Goal: Feedback & Contribution: Leave review/rating

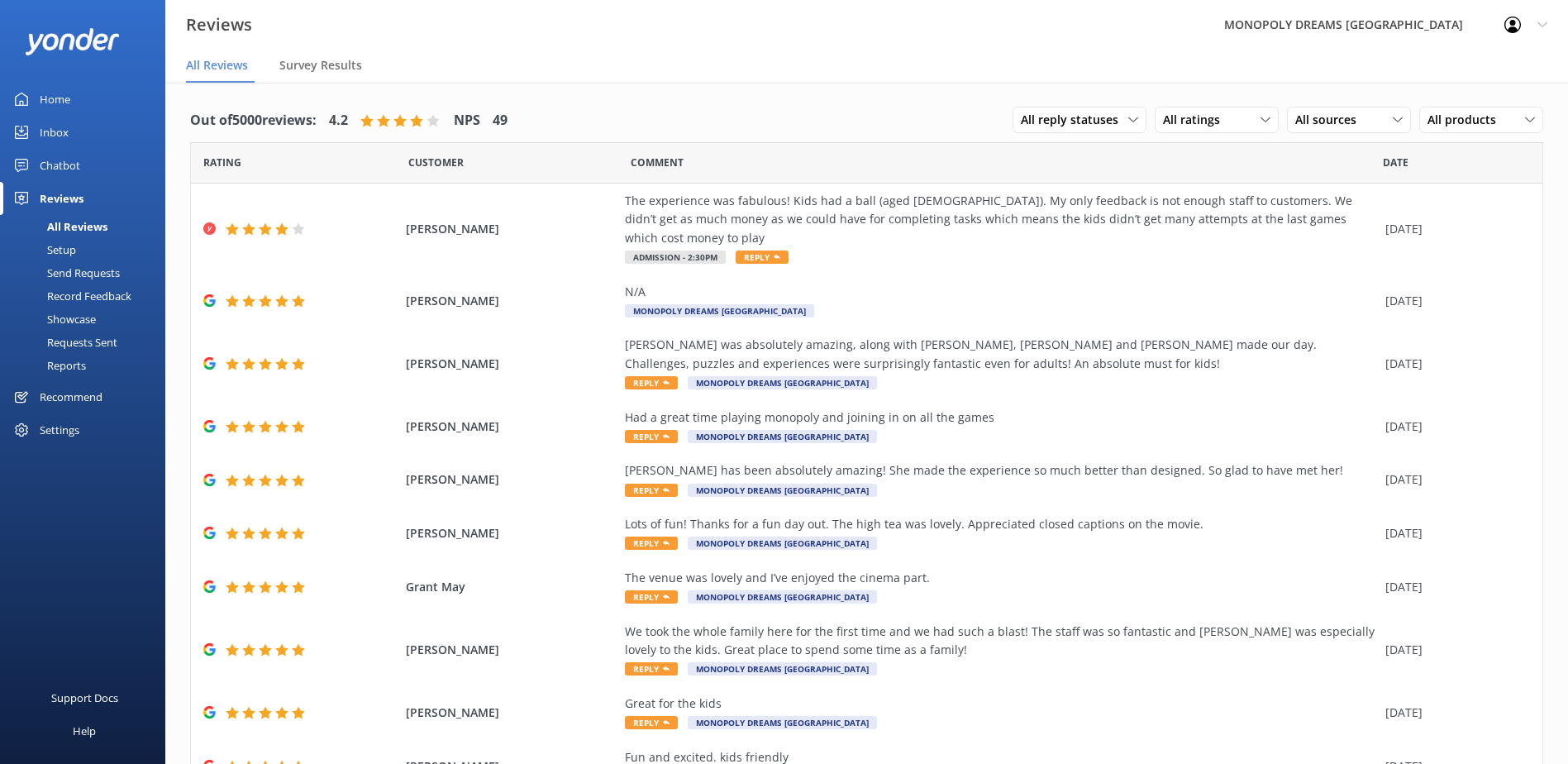
click at [75, 102] on link "Home" at bounding box center [82, 99] width 166 height 34
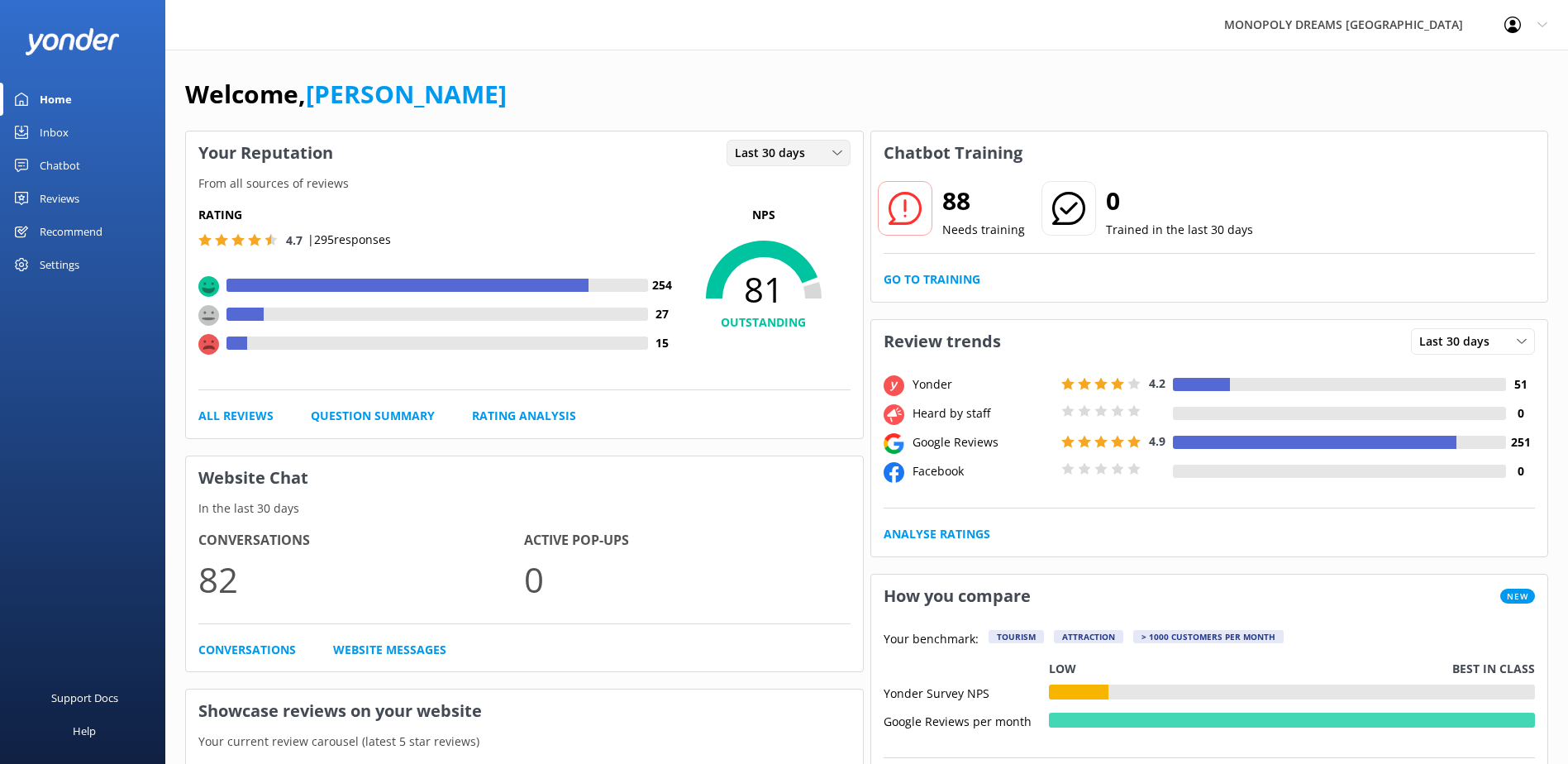
drag, startPoint x: 734, startPoint y: 149, endPoint x: 746, endPoint y: 149, distance: 12.0
click at [741, 149] on span "Last 30 days" at bounding box center [774, 152] width 80 height 18
drag, startPoint x: 746, startPoint y: 149, endPoint x: 799, endPoint y: 190, distance: 67.0
click at [797, 191] on link "Last 7 days" at bounding box center [801, 187] width 147 height 34
click at [45, 199] on div "Reviews" at bounding box center [58, 198] width 39 height 34
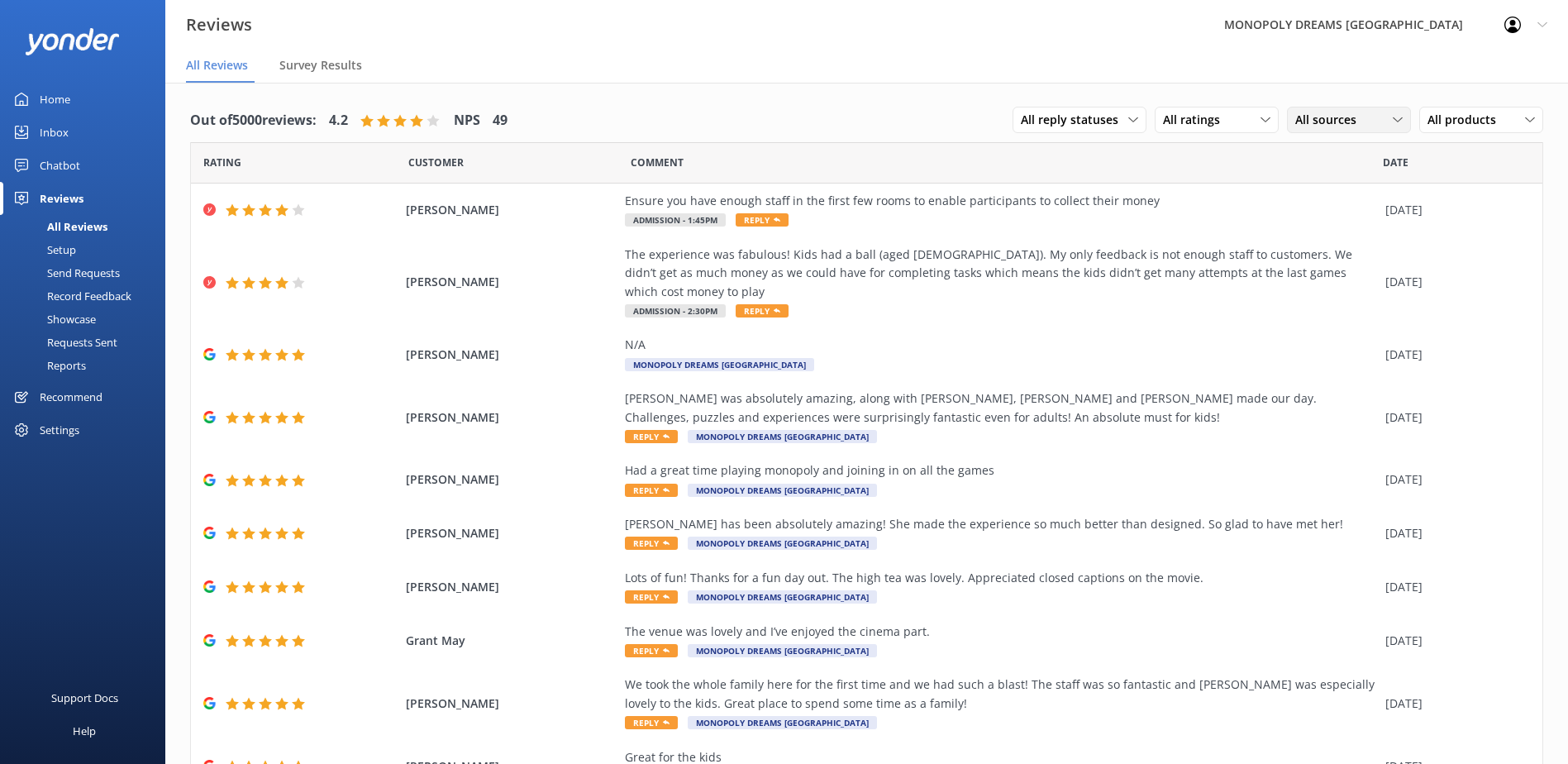
click at [1302, 115] on span "All sources" at bounding box center [1331, 120] width 71 height 18
click at [1310, 191] on div "Yonder survey" at bounding box center [1356, 187] width 93 height 16
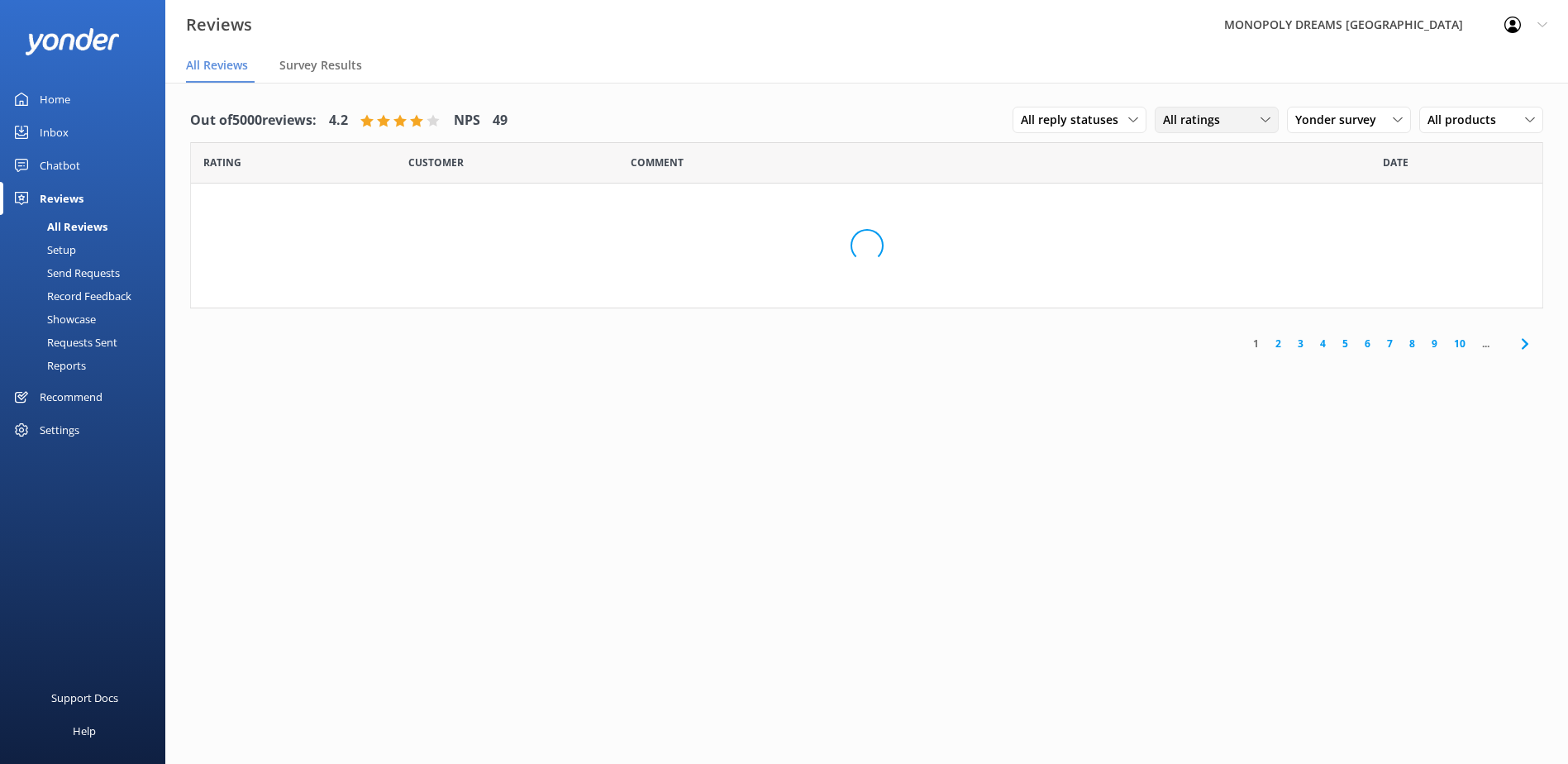
click at [1224, 118] on div "All ratings" at bounding box center [1216, 120] width 116 height 18
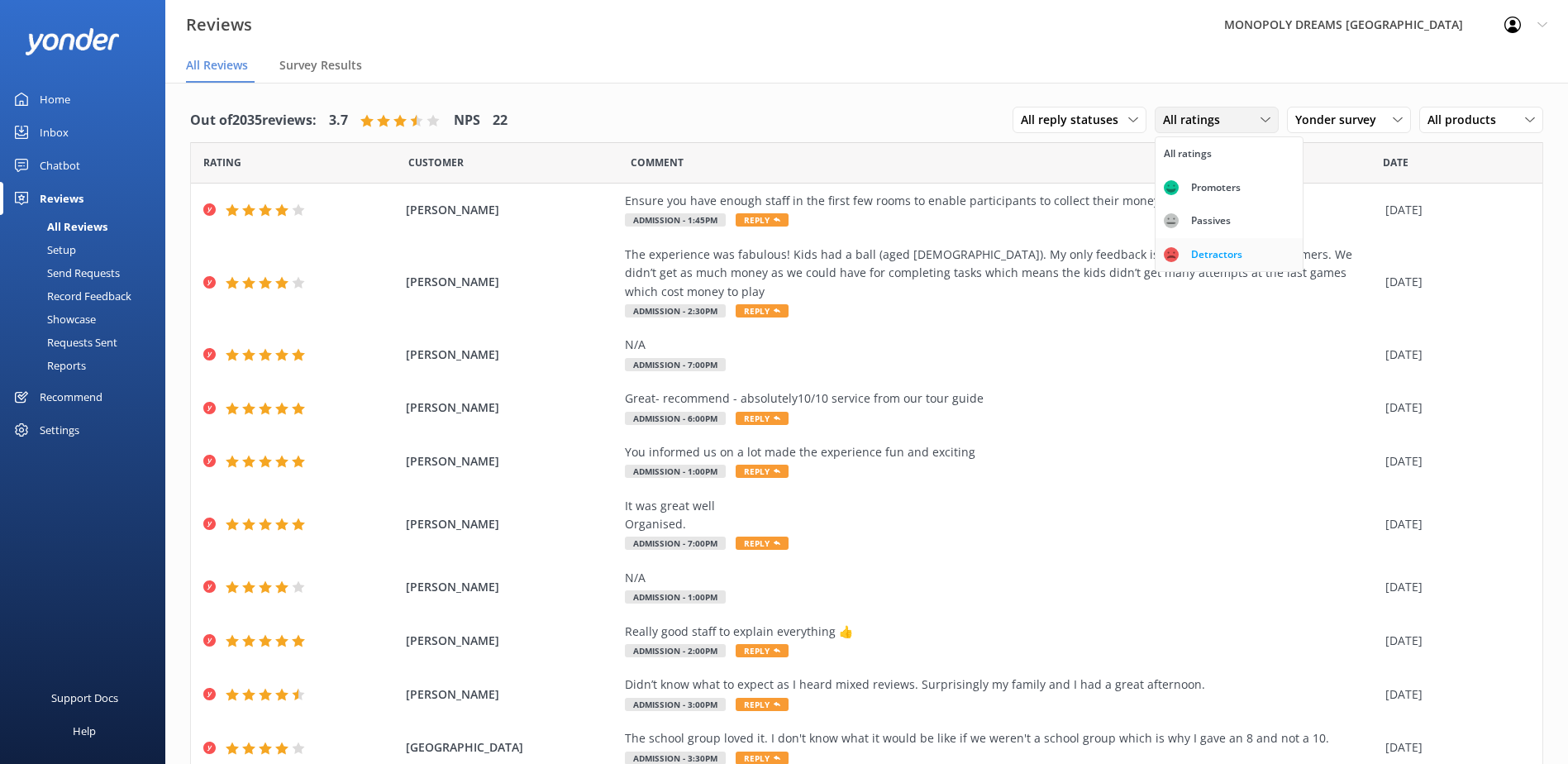
click at [1229, 247] on div "Detractors" at bounding box center [1216, 254] width 76 height 16
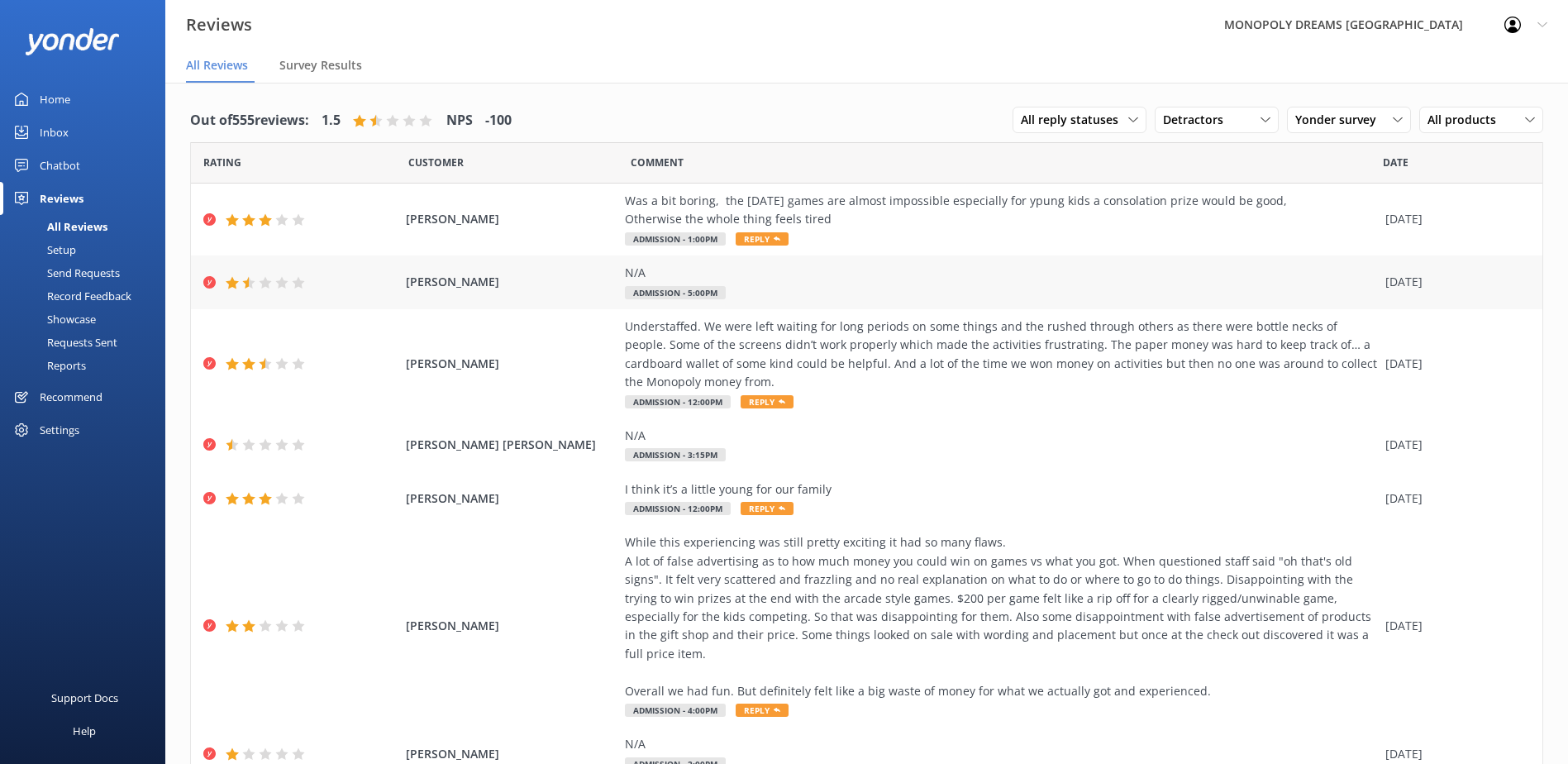
click at [516, 285] on span "[PERSON_NAME]" at bounding box center [511, 281] width 211 height 18
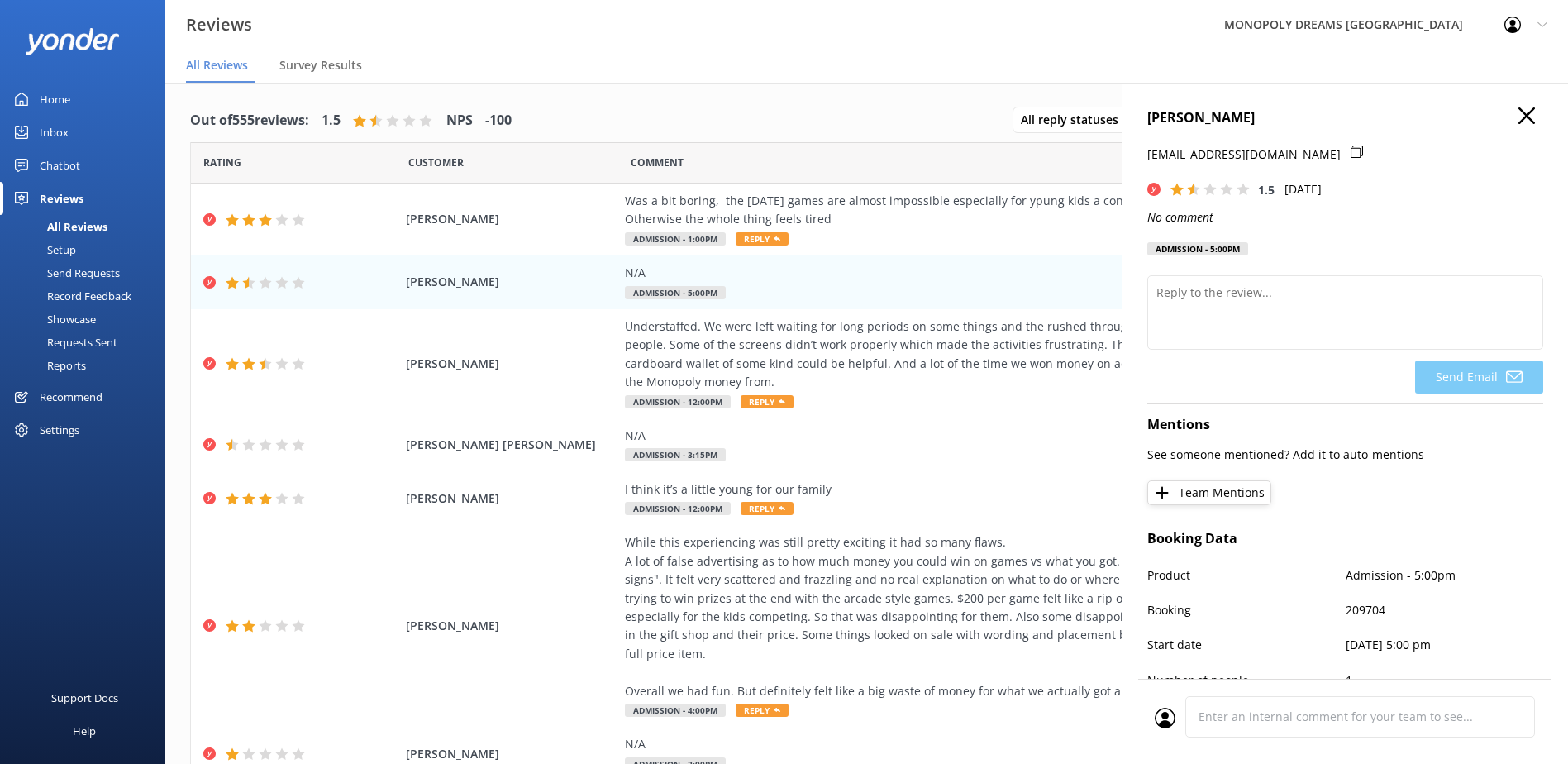
click at [1351, 148] on icon at bounding box center [1356, 151] width 12 height 12
click at [1246, 113] on h4 "[PERSON_NAME]" at bounding box center [1345, 118] width 396 height 21
copy h4 "[PERSON_NAME]"
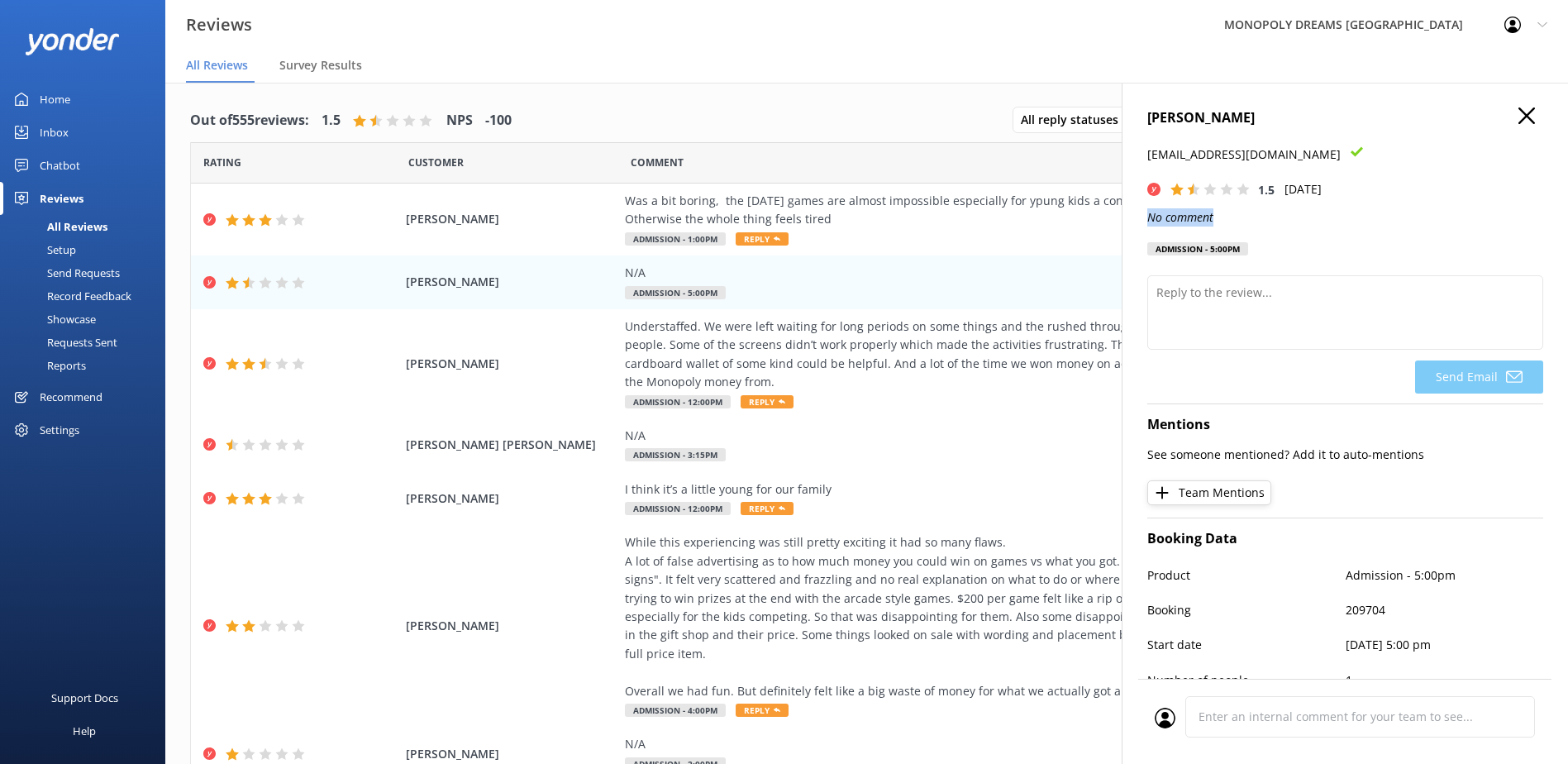
drag, startPoint x: 1229, startPoint y: 210, endPoint x: 1149, endPoint y: 216, distance: 80.2
click at [1147, 218] on p "No comment" at bounding box center [1345, 217] width 396 height 18
copy icon "No comment"
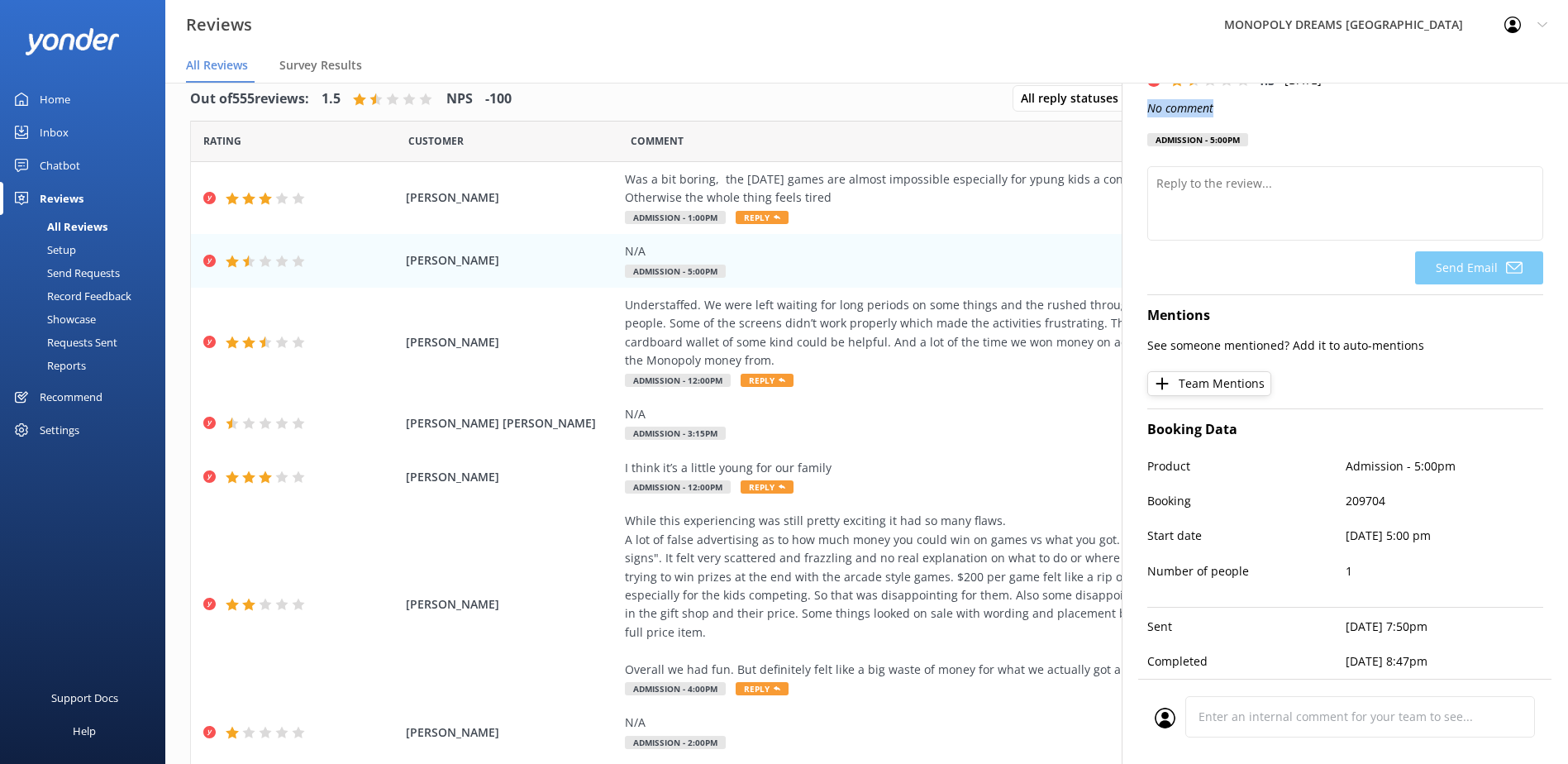
scroll to position [34, 0]
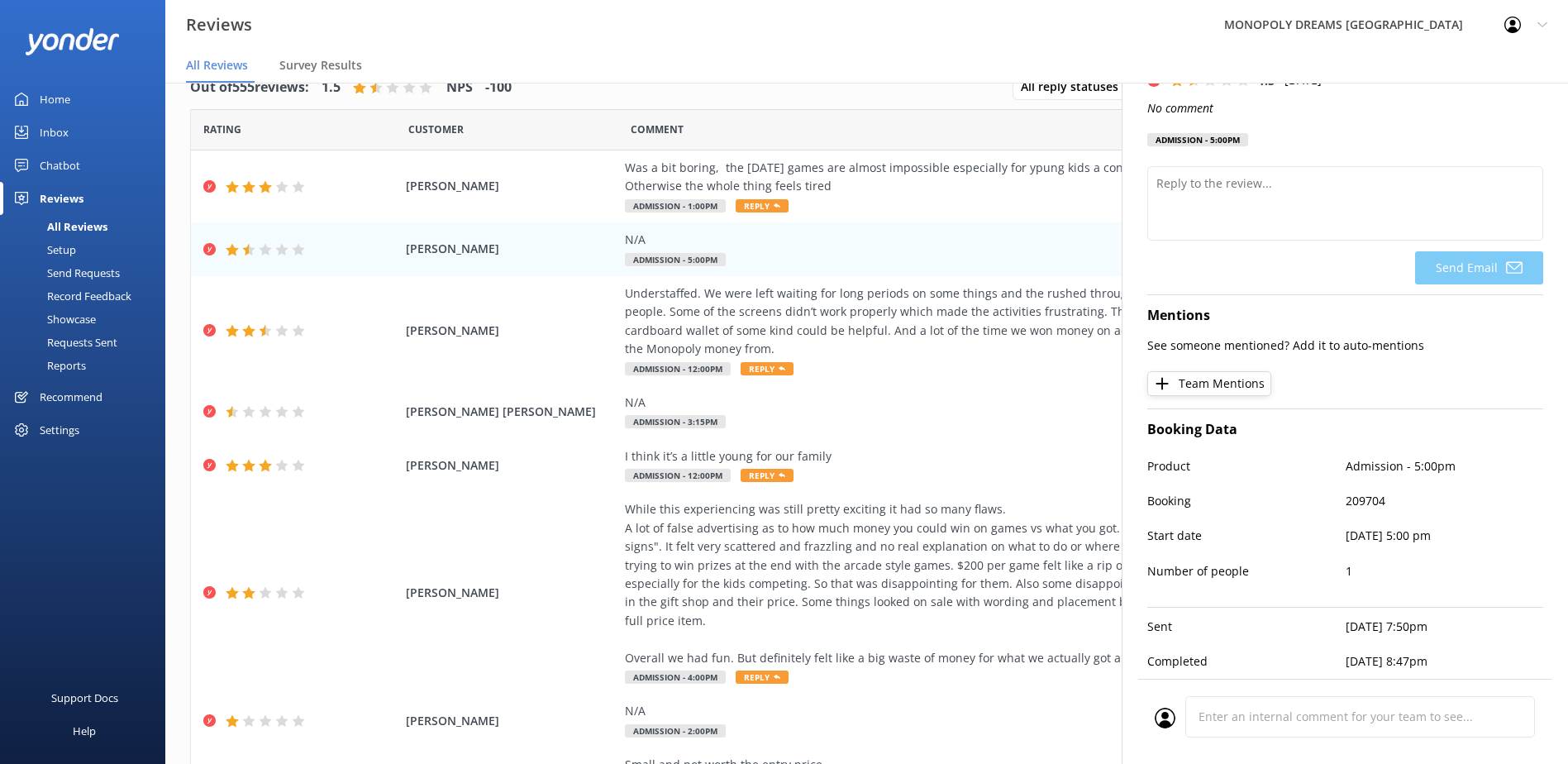
drag, startPoint x: 1363, startPoint y: 499, endPoint x: 1363, endPoint y: 486, distance: 13.0
click at [1363, 499] on div "Booking 209704" at bounding box center [1345, 509] width 396 height 34
click at [1363, 492] on p "209704" at bounding box center [1444, 501] width 198 height 18
copy p "209704"
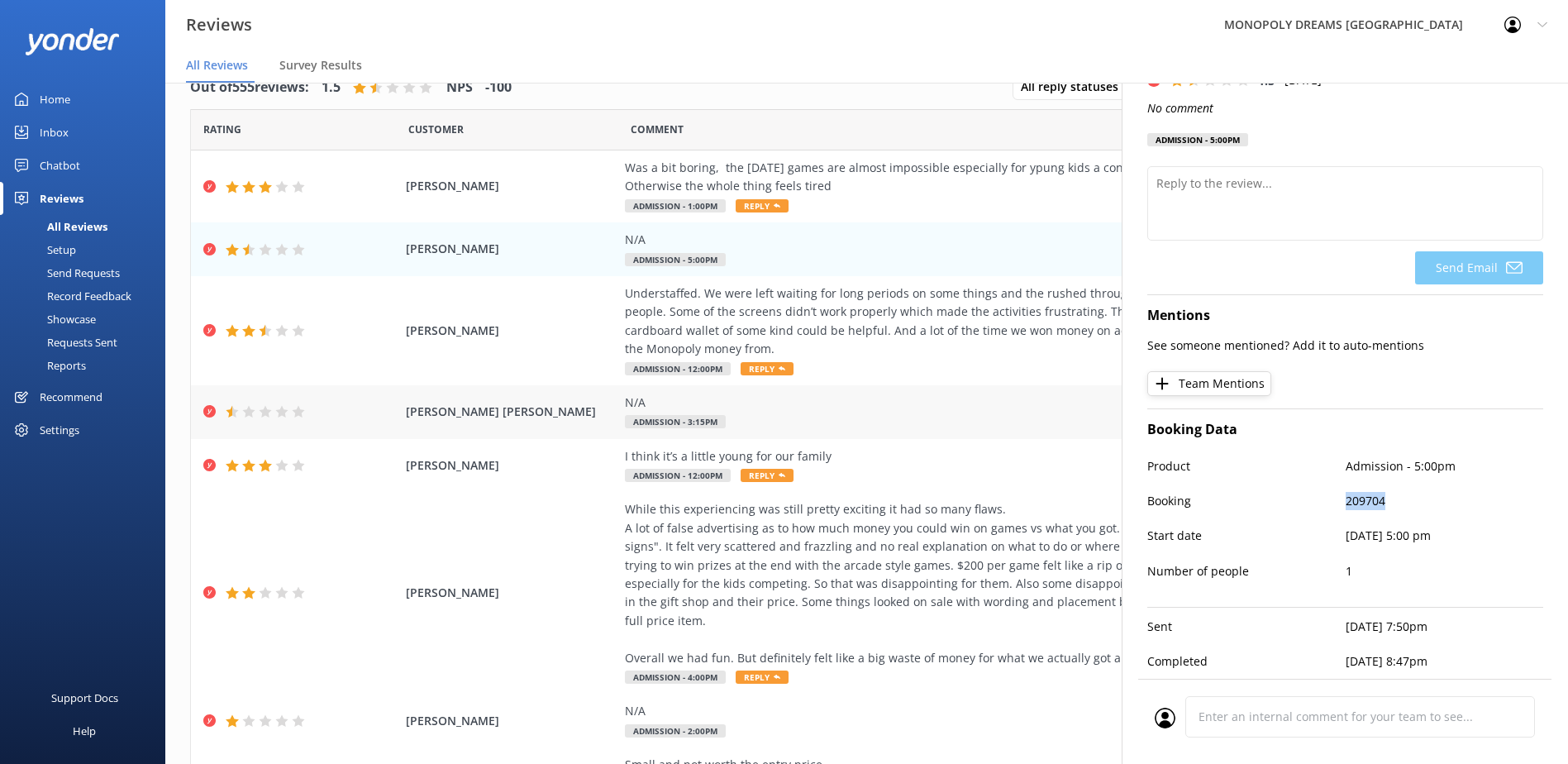
scroll to position [0, 0]
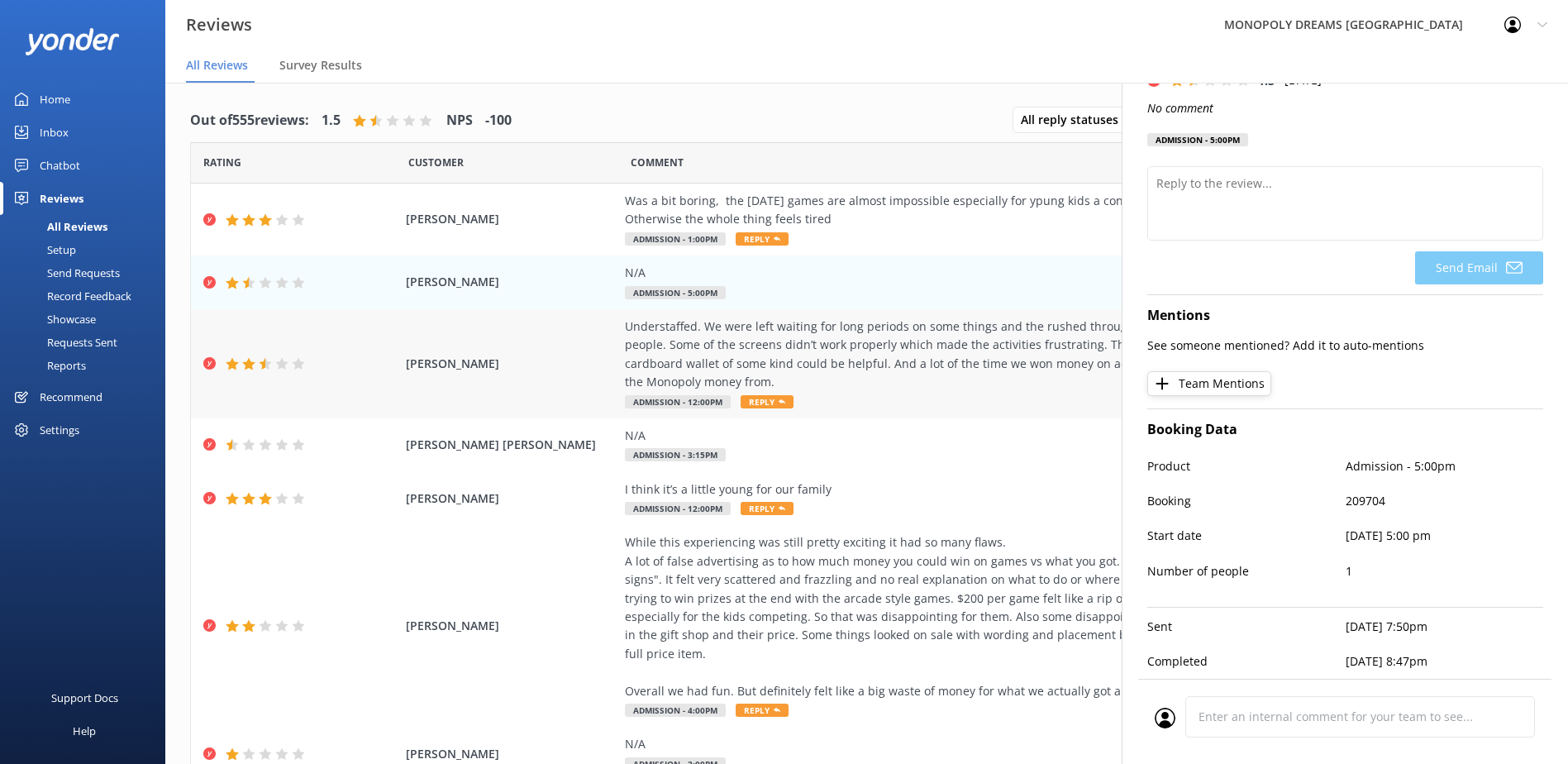
click at [773, 354] on div "Understaffed. We were left waiting for long periods on some things and the rush…" at bounding box center [1001, 355] width 752 height 75
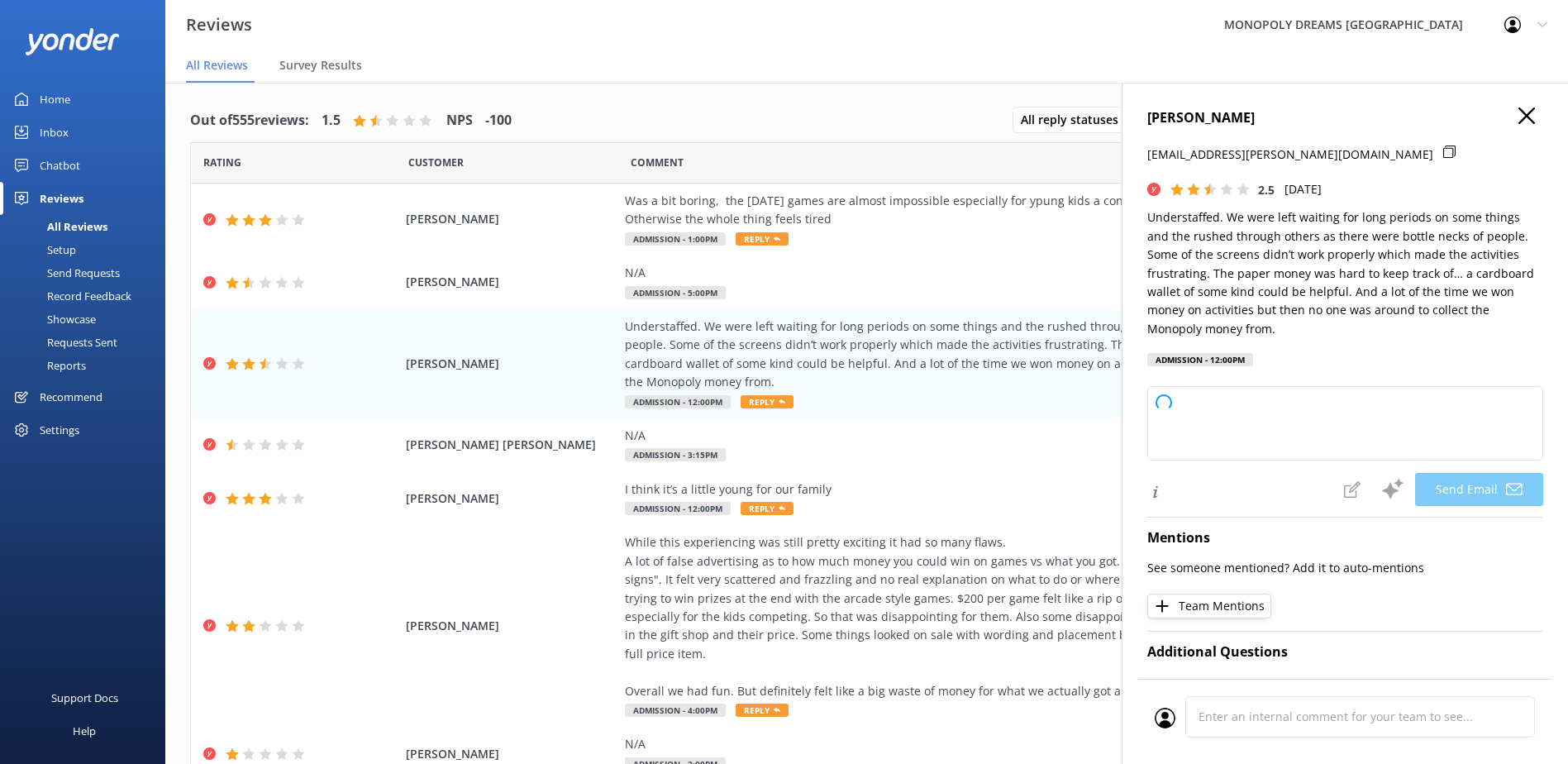
click at [1176, 113] on h4 "[PERSON_NAME]" at bounding box center [1345, 118] width 396 height 21
copy h4 "[PERSON_NAME]"
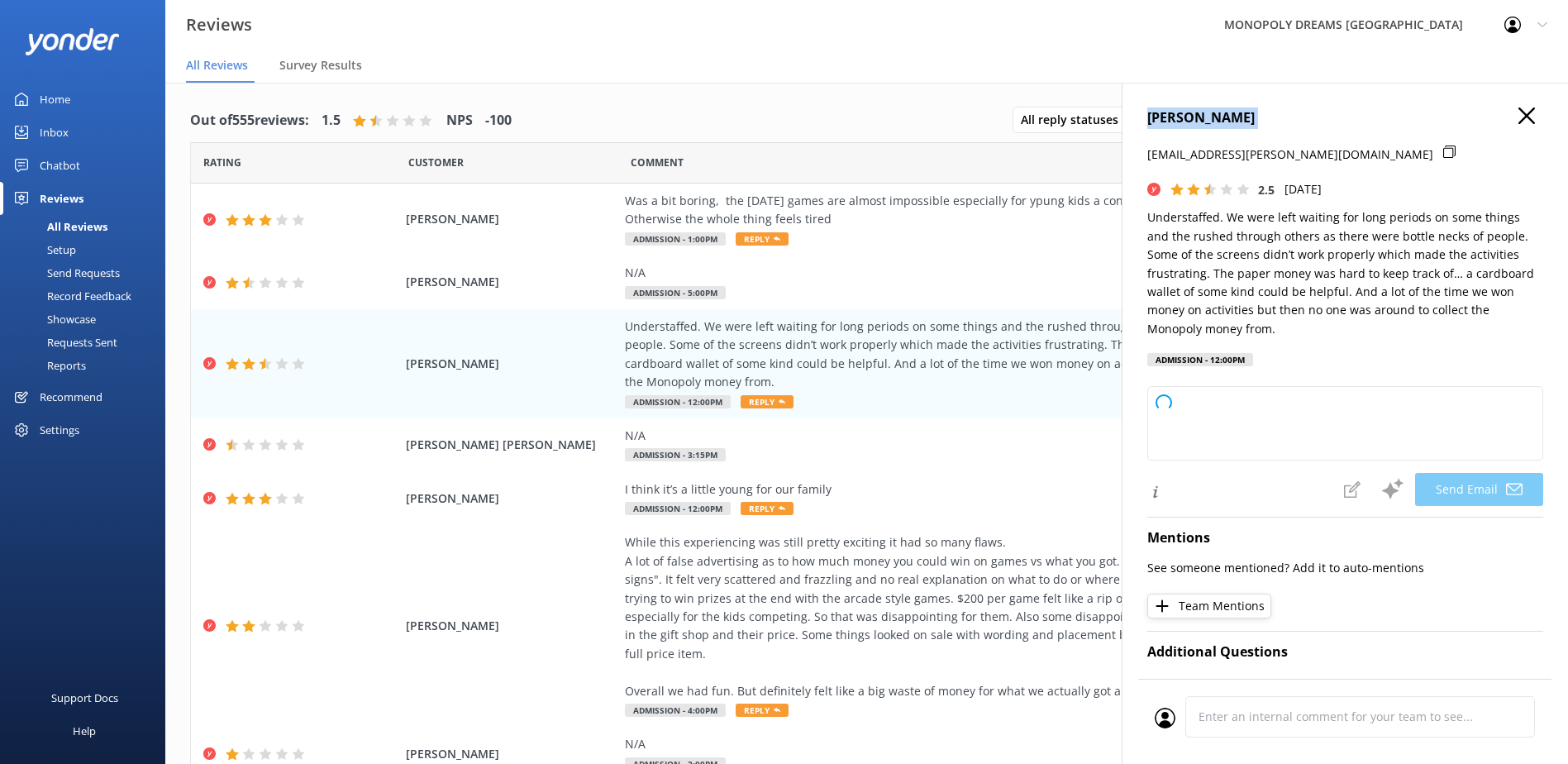
type textarea "Hi [PERSON_NAME], Thank you for taking the time to share your feedback. We're s…"
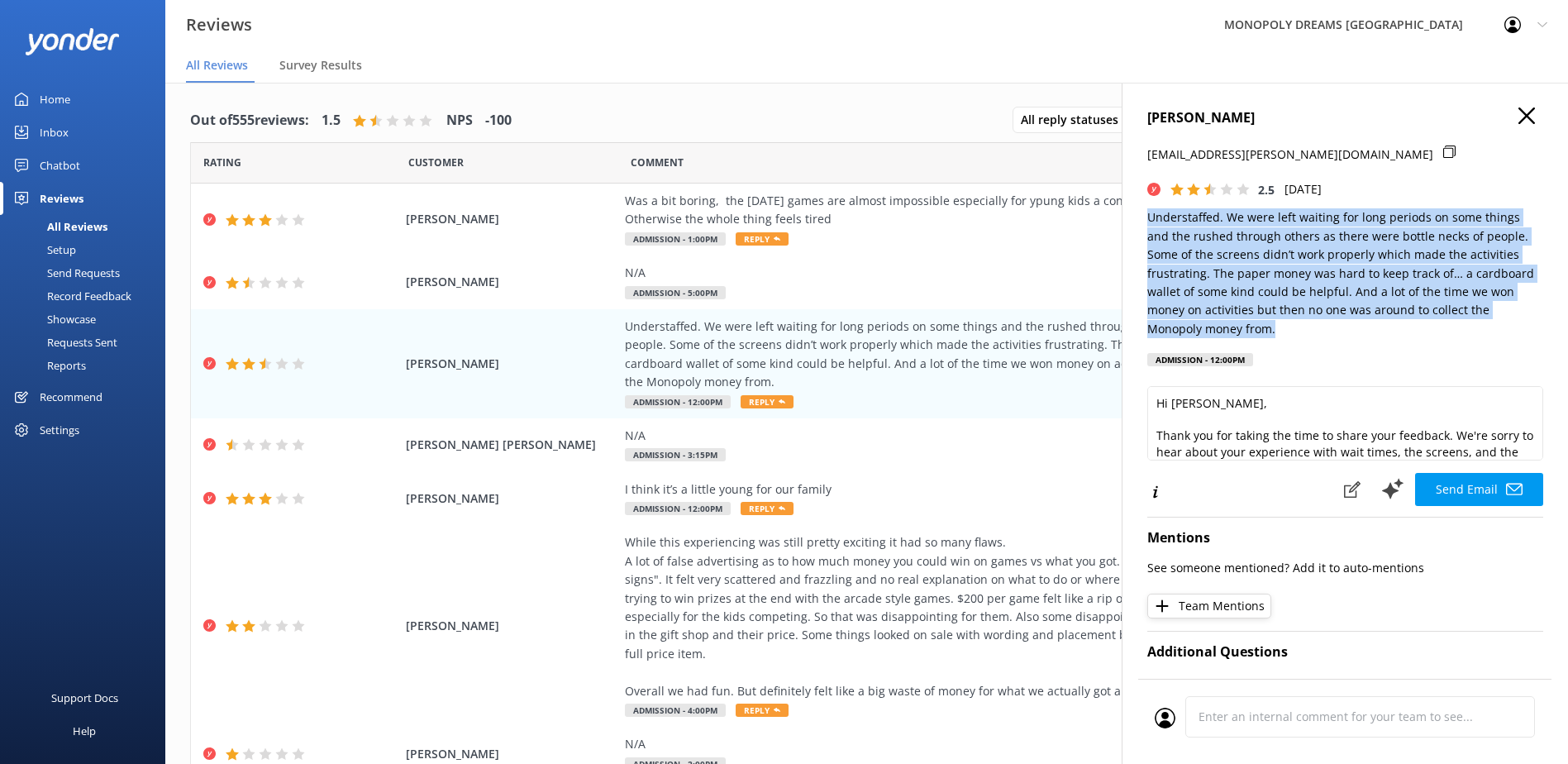
drag, startPoint x: 1283, startPoint y: 324, endPoint x: 1147, endPoint y: 220, distance: 171.2
click at [1147, 220] on p "Understaffed. We were left waiting for long periods on some things and the rush…" at bounding box center [1345, 274] width 396 height 130
copy p "Understaffed. We were left waiting for long periods on some things and the rush…"
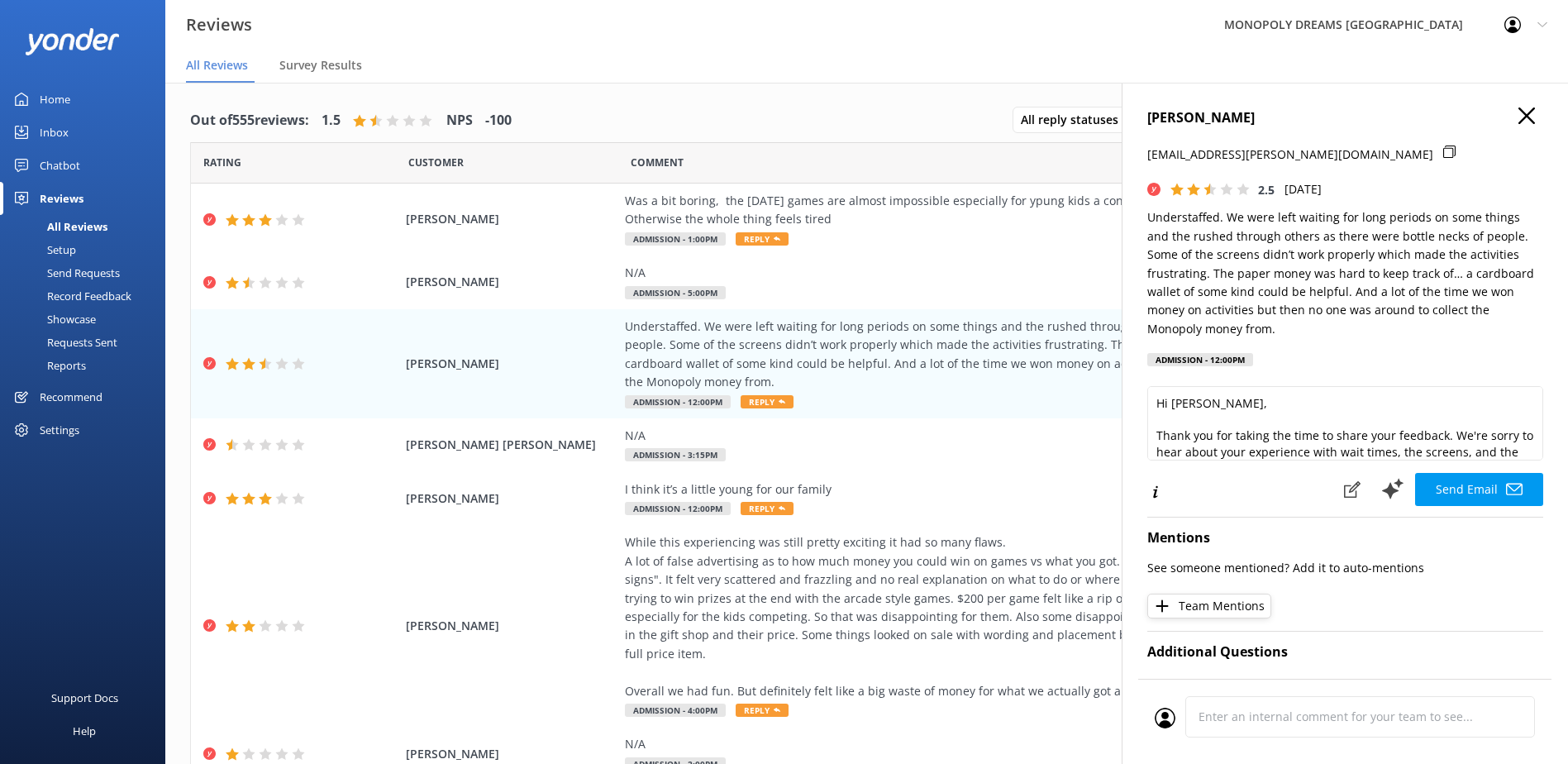
click at [1317, 341] on div "[PERSON_NAME] [EMAIL_ADDRESS][PERSON_NAME][DOMAIN_NAME] 2.5 [DATE] Understaffed…" at bounding box center [1345, 241] width 396 height 269
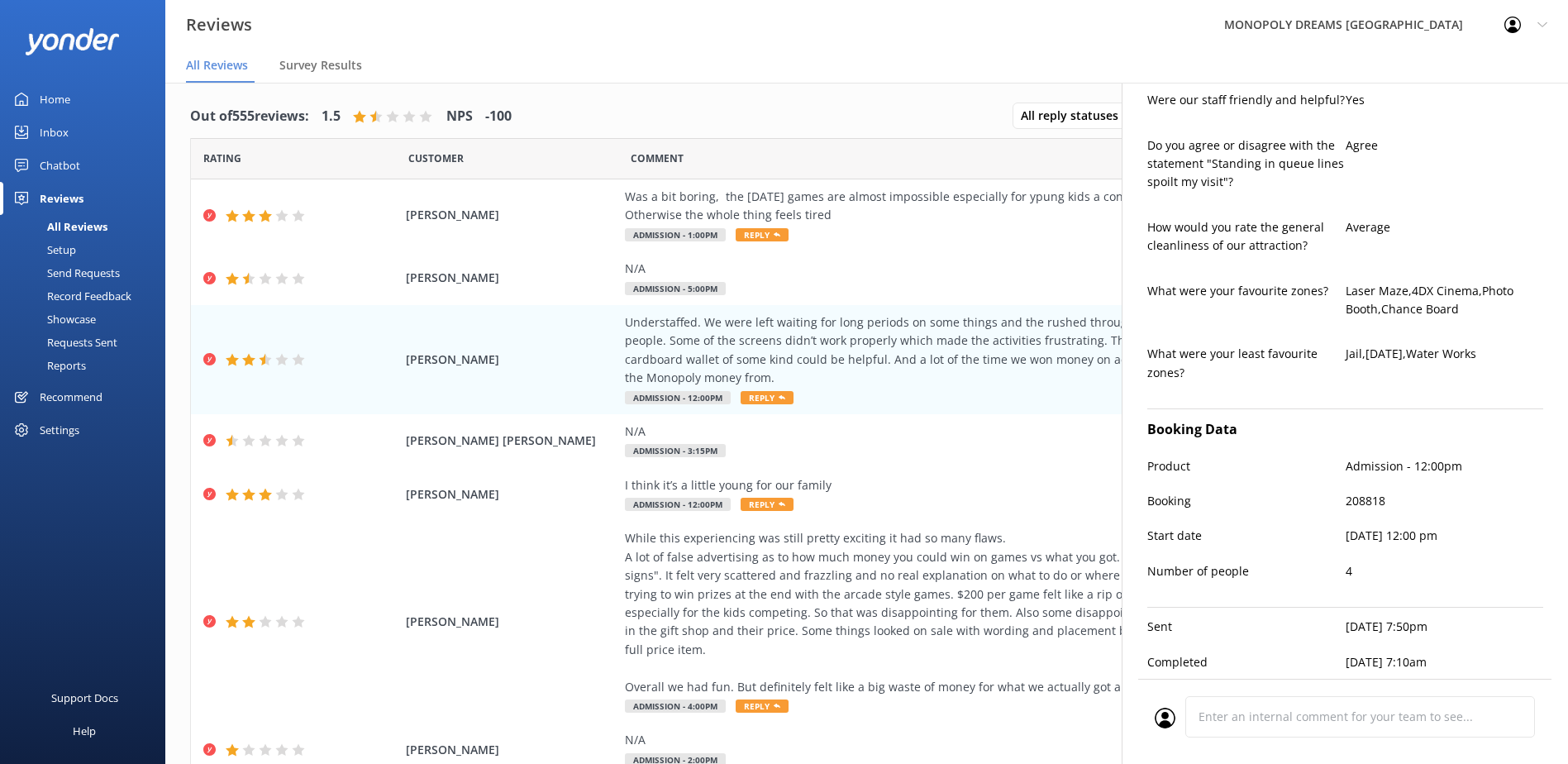
scroll to position [34, 0]
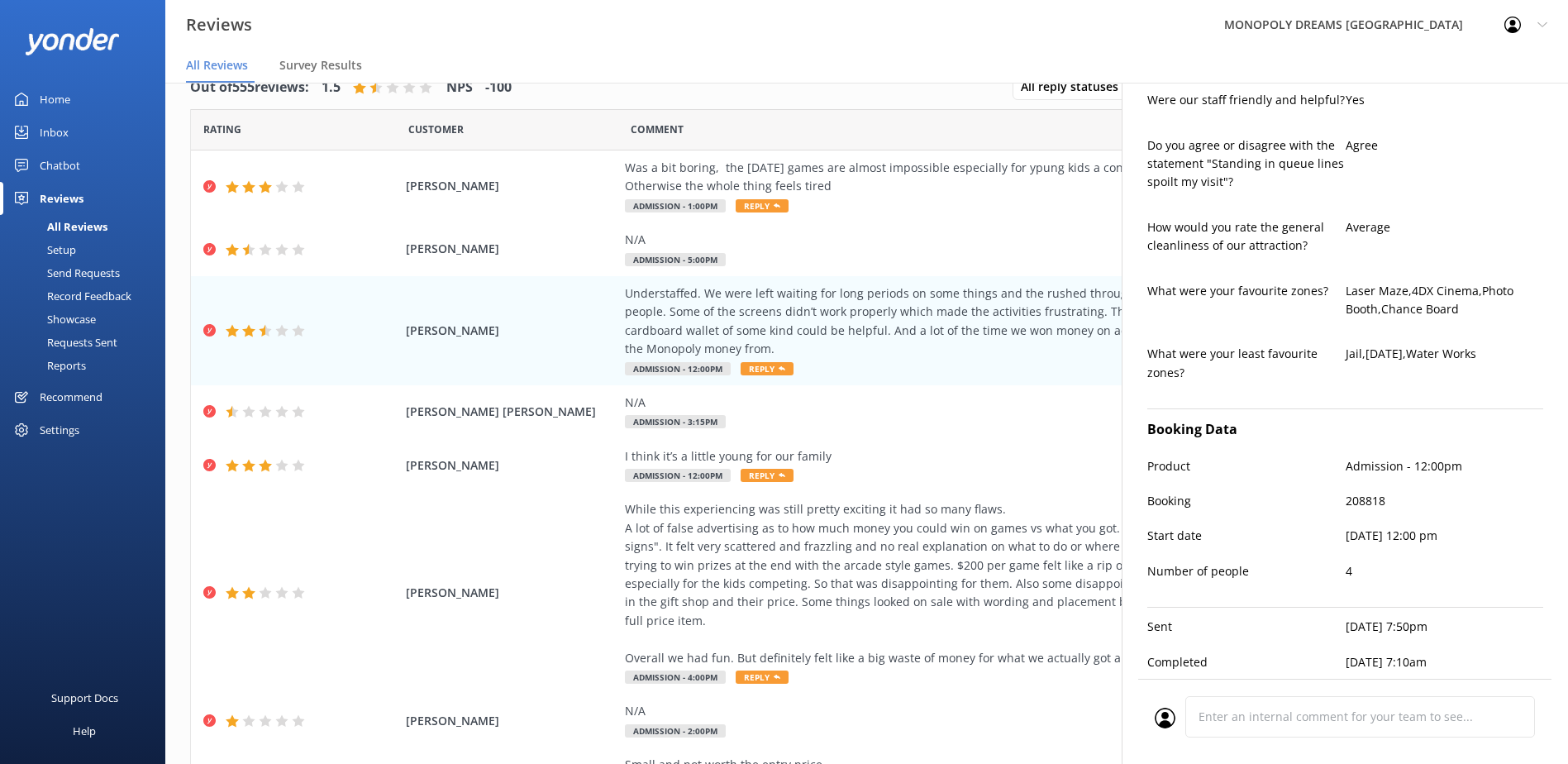
click at [1366, 492] on p "208818" at bounding box center [1444, 501] width 198 height 18
copy p "208818"
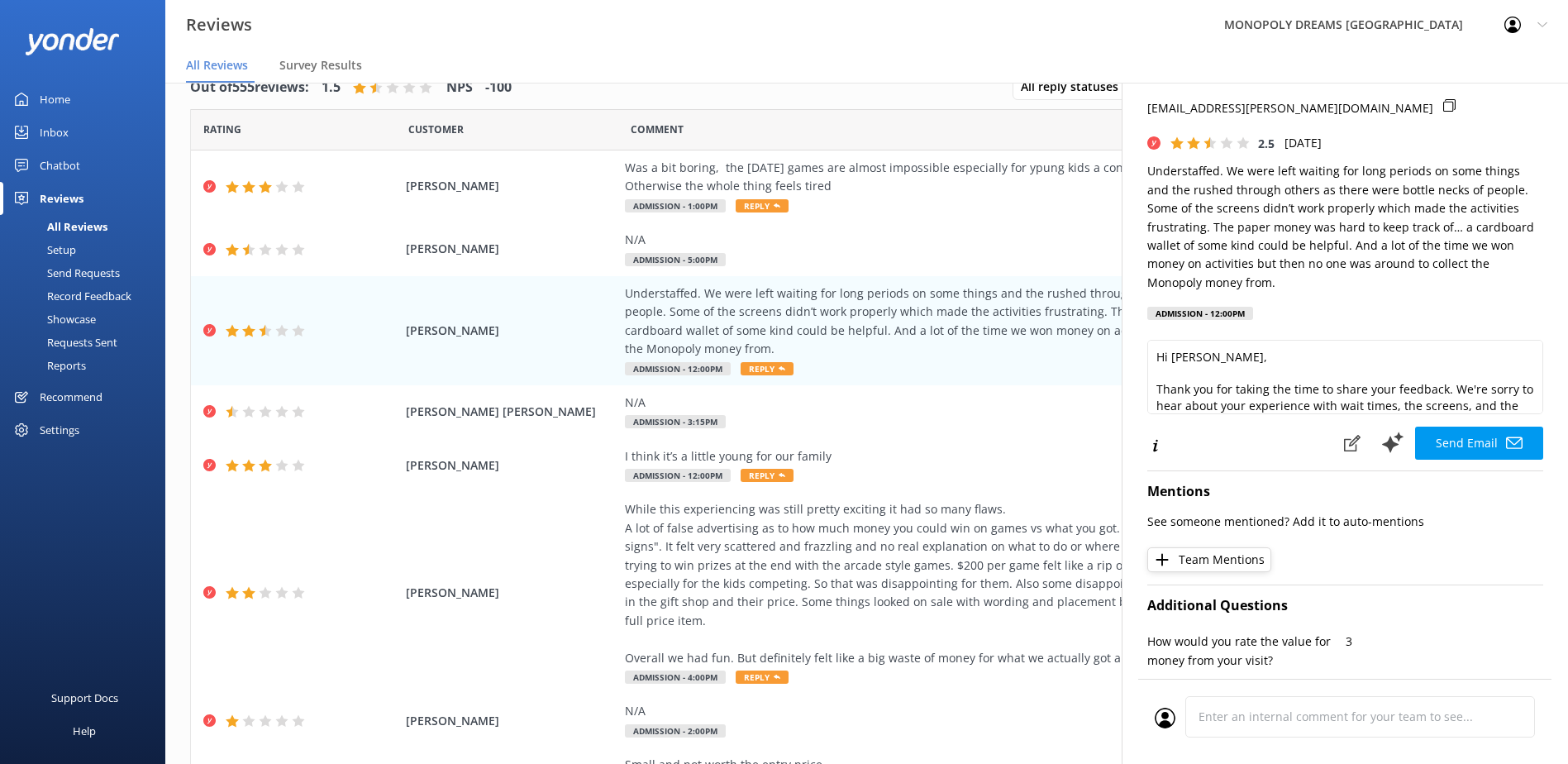
scroll to position [0, 0]
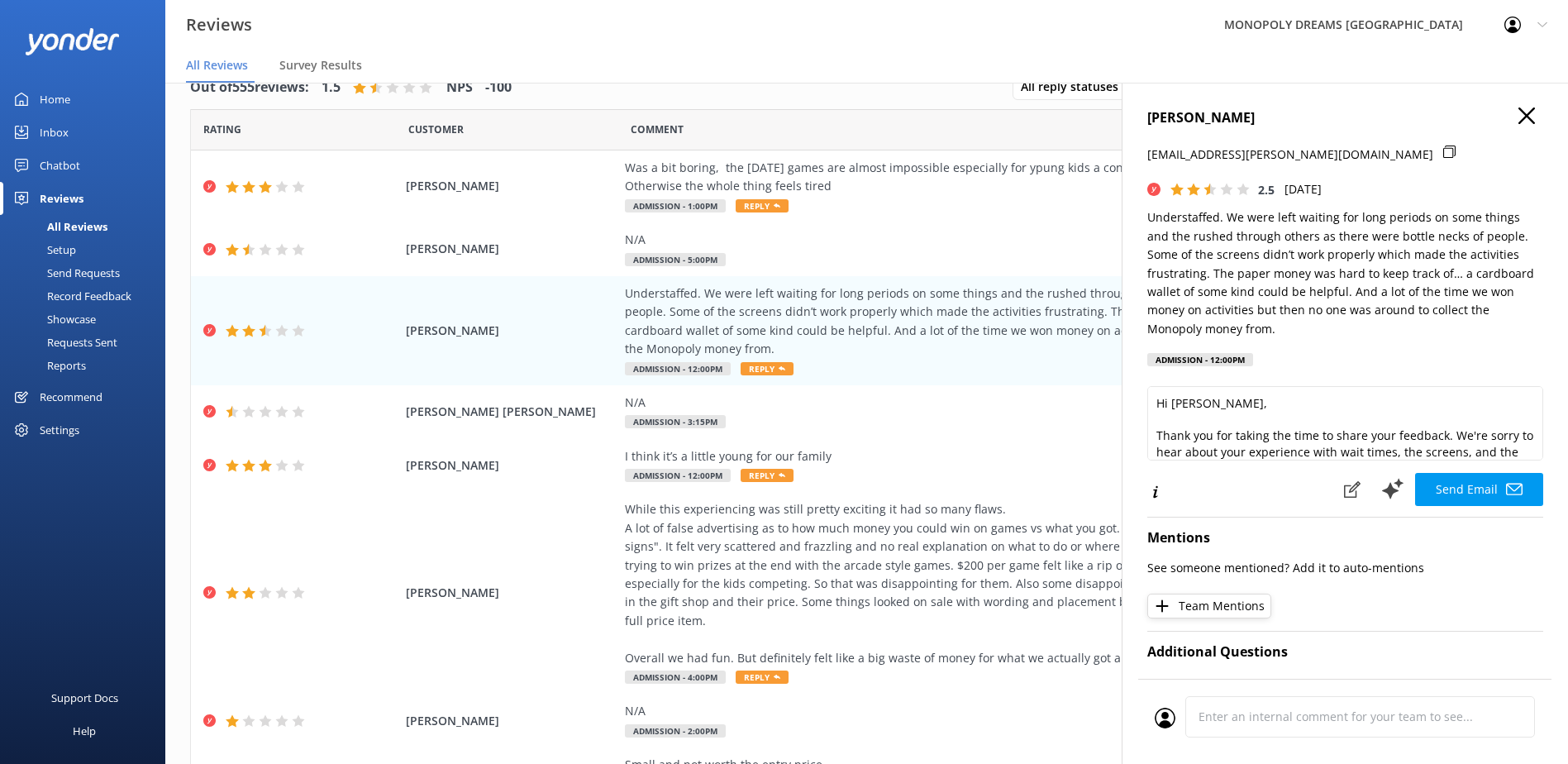
click at [1443, 151] on icon at bounding box center [1448, 151] width 12 height 12
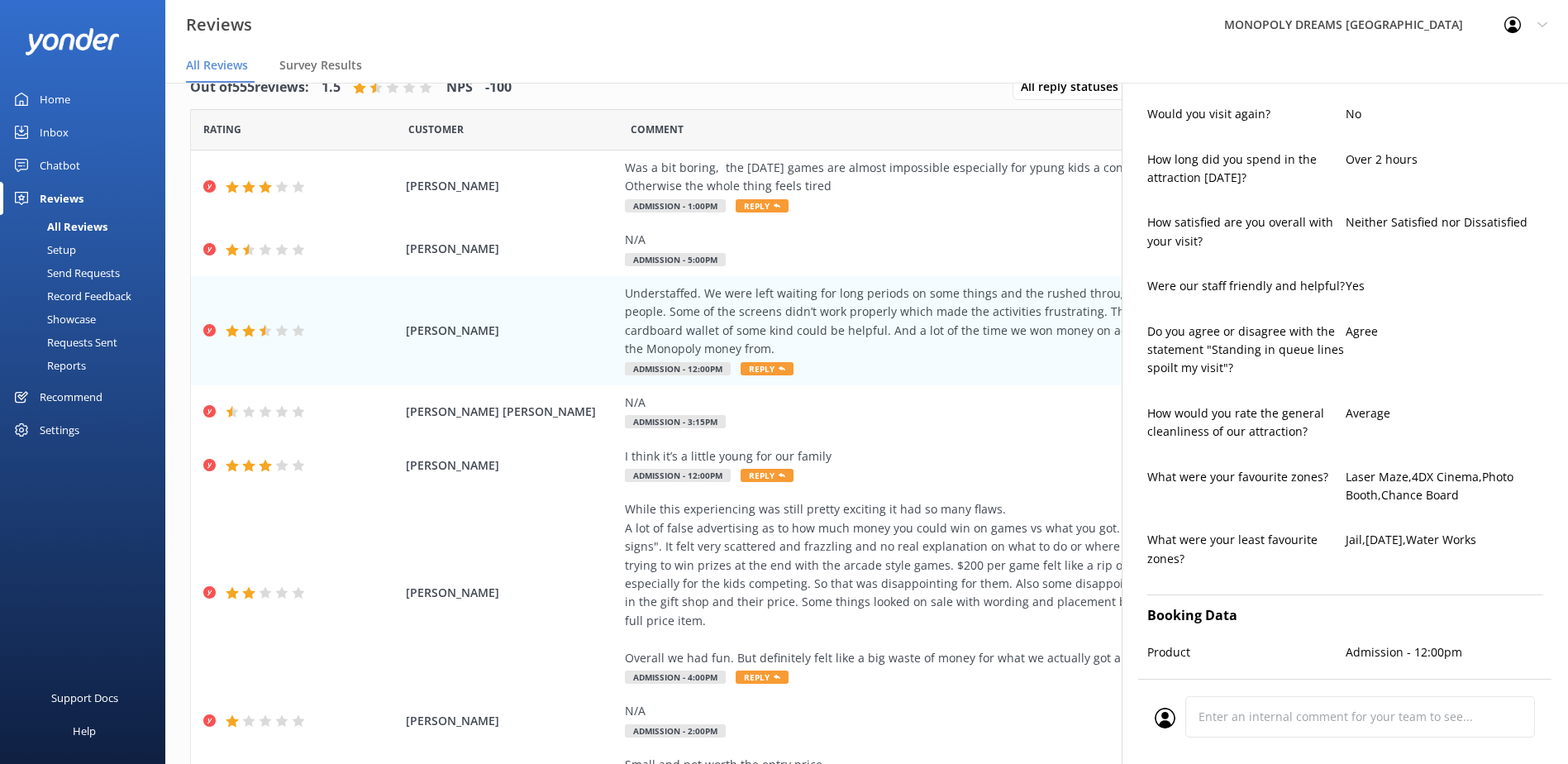
scroll to position [836, 0]
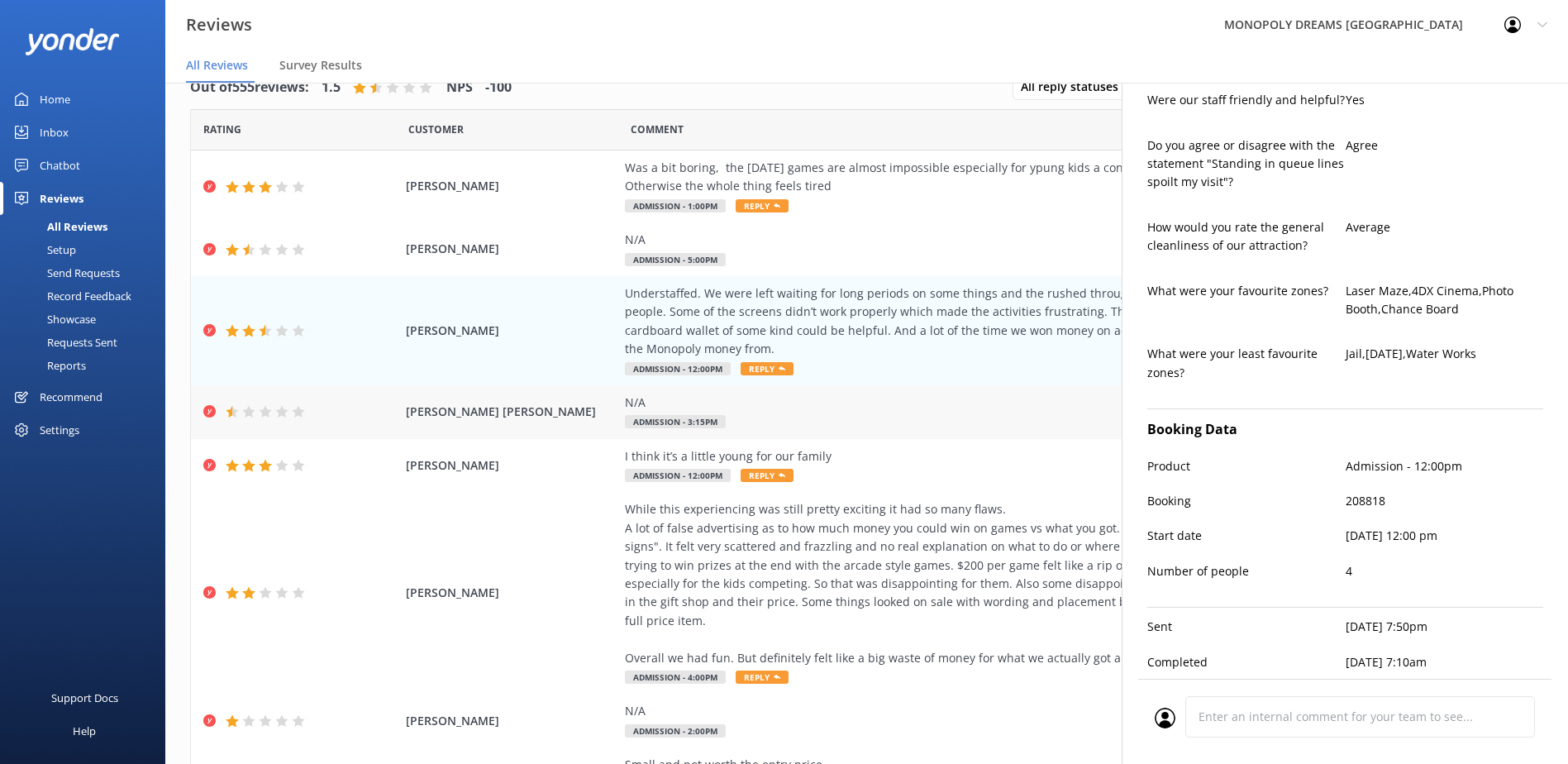
click at [583, 416] on span "[PERSON_NAME] [PERSON_NAME]" at bounding box center [511, 411] width 211 height 18
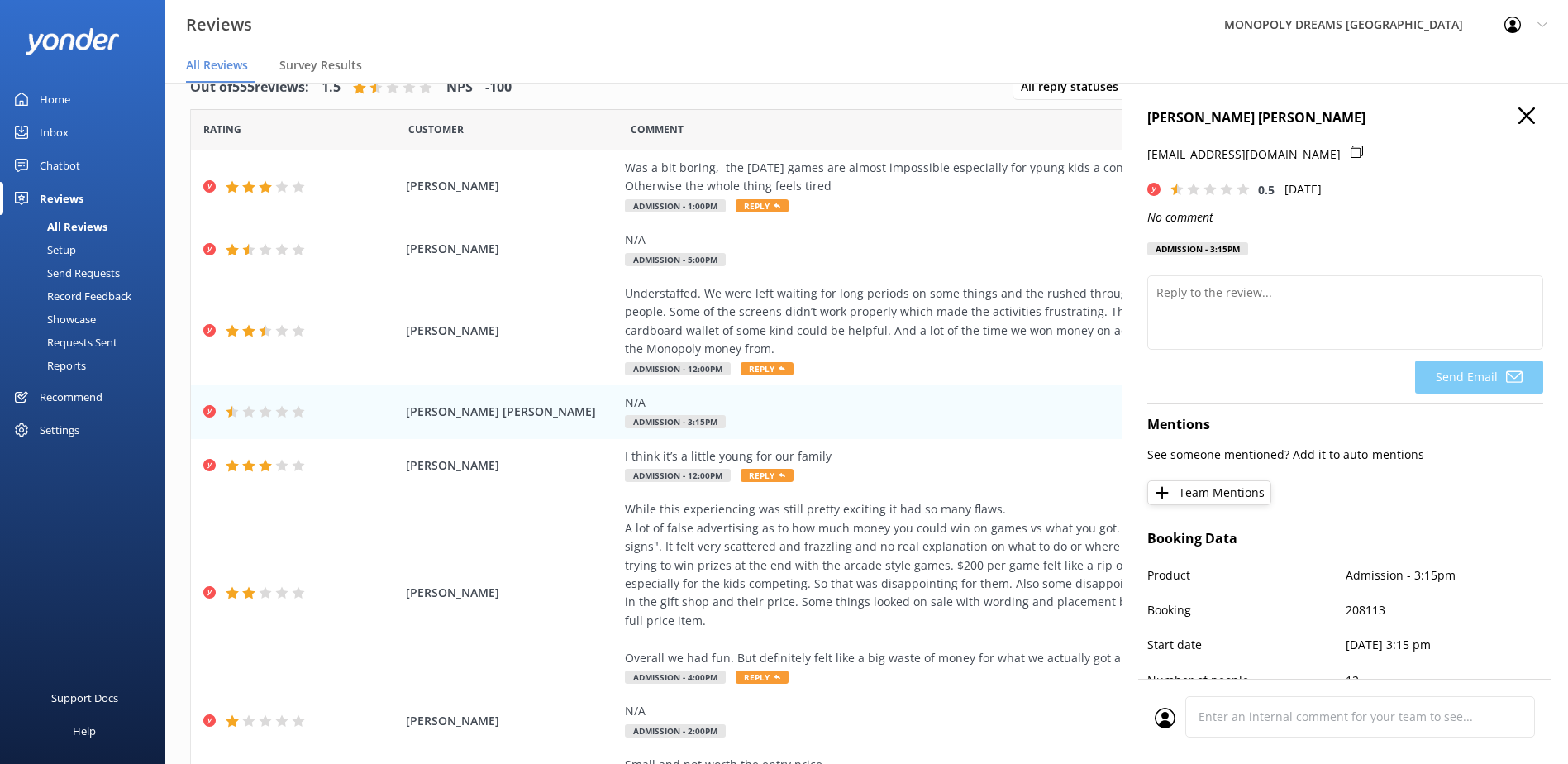
click at [1315, 111] on h4 "[PERSON_NAME] [PERSON_NAME]" at bounding box center [1345, 118] width 396 height 21
copy h4 "[PERSON_NAME] [PERSON_NAME]"
click at [1351, 147] on div at bounding box center [1361, 163] width 22 height 34
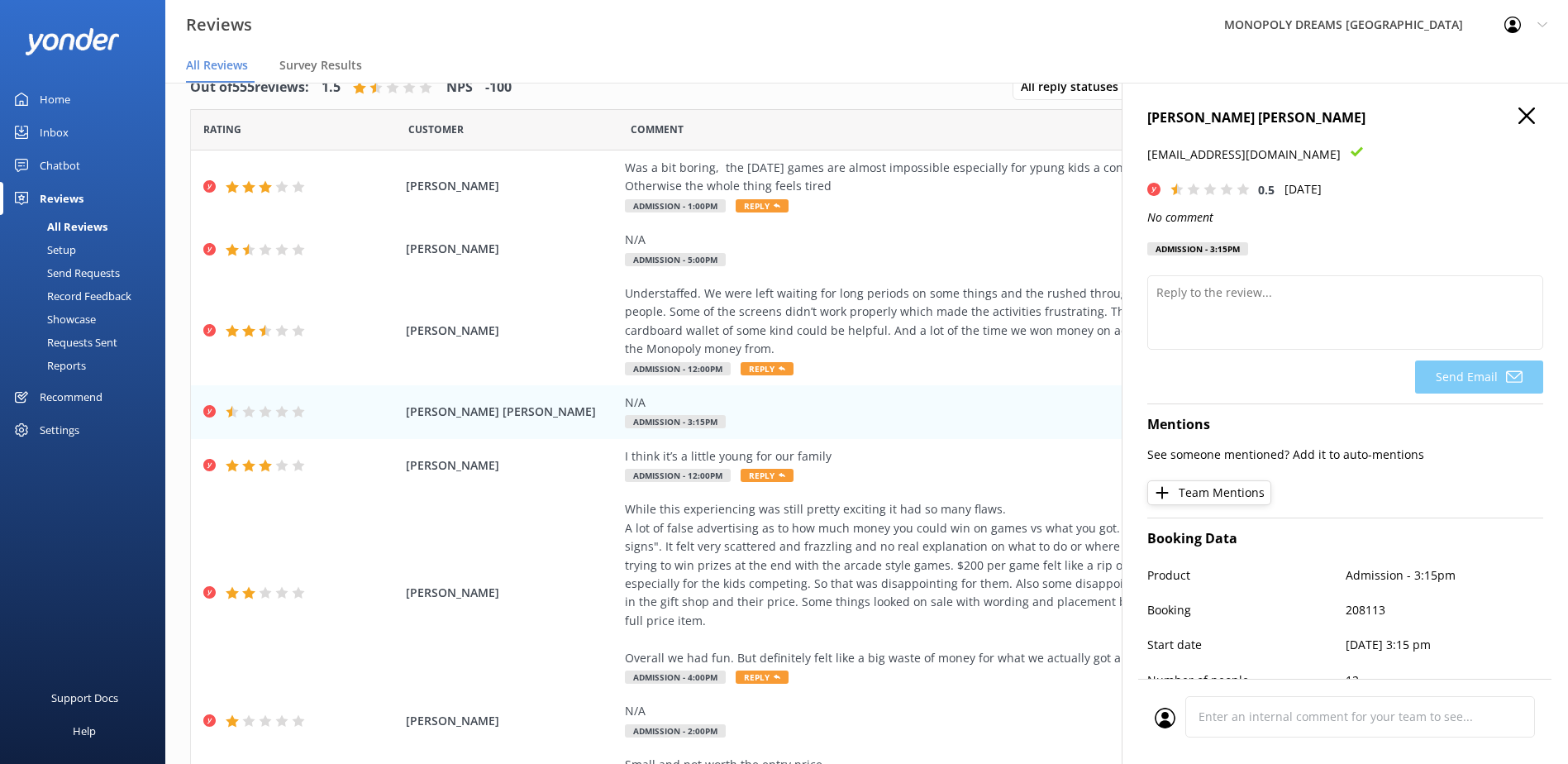
click at [1351, 150] on icon at bounding box center [1356, 151] width 12 height 12
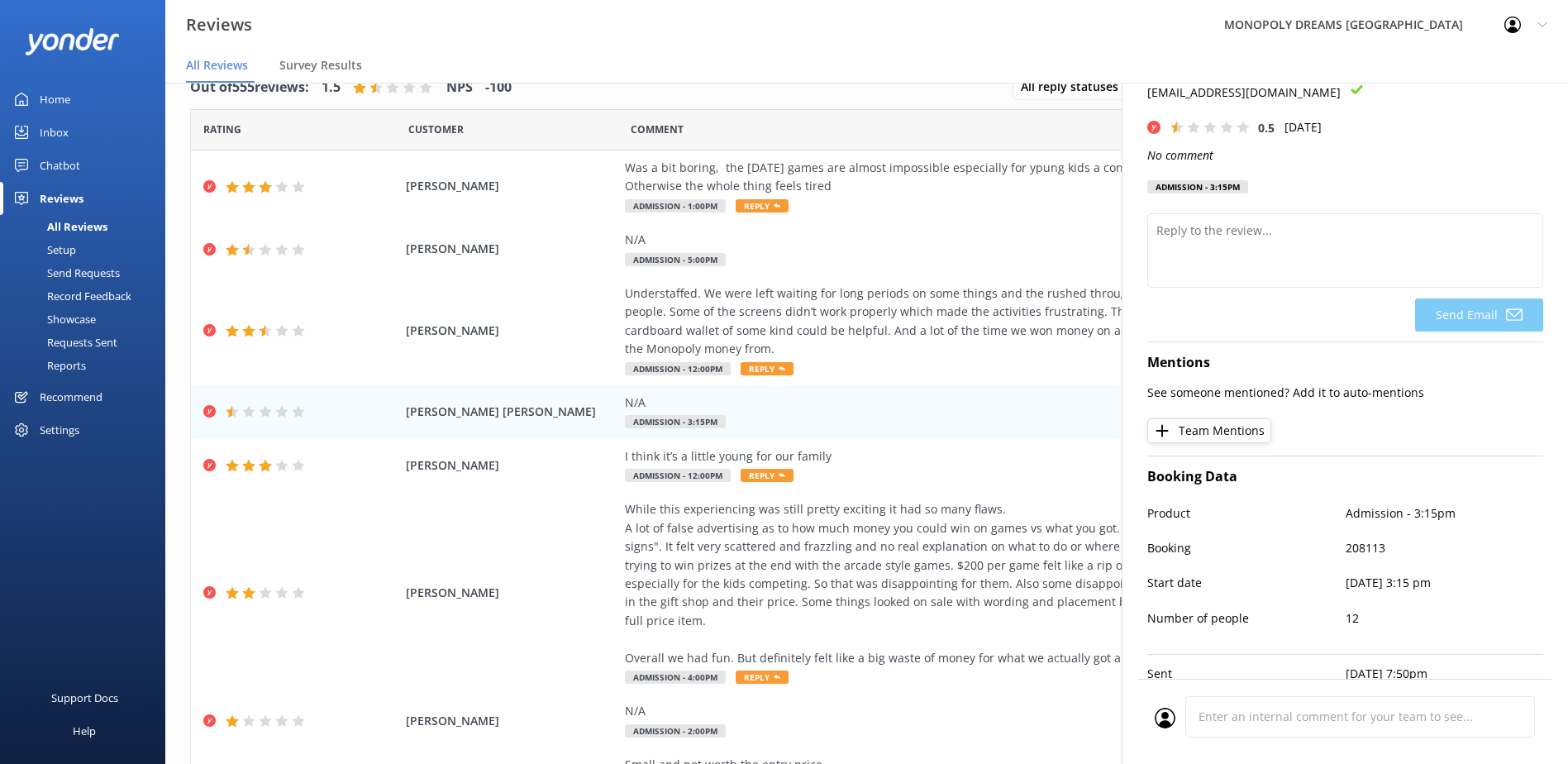
scroll to position [122, 0]
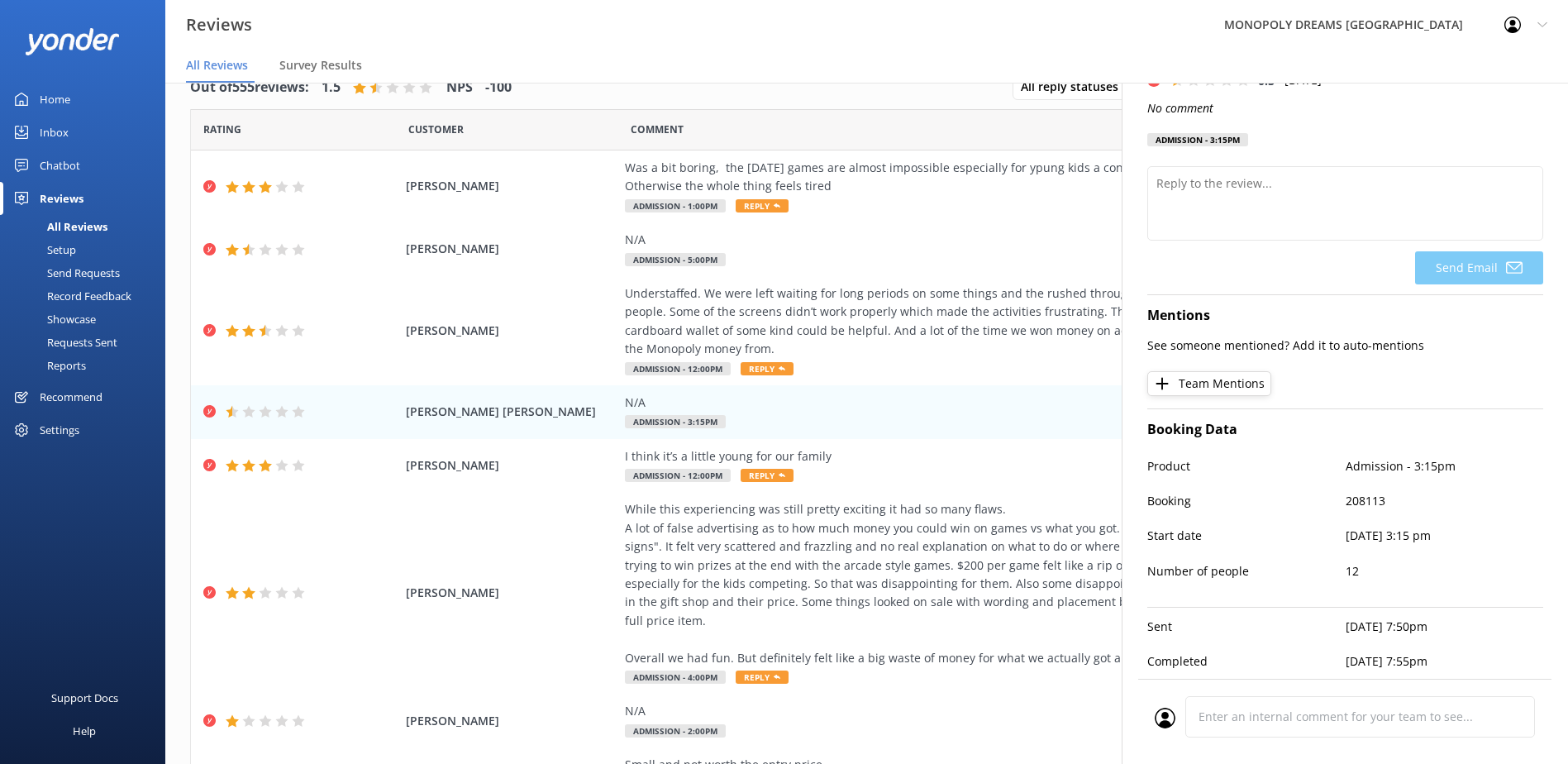
click at [1364, 492] on p "208113" at bounding box center [1444, 501] width 198 height 18
copy p "208113"
click at [1361, 492] on p "208113" at bounding box center [1444, 501] width 198 height 18
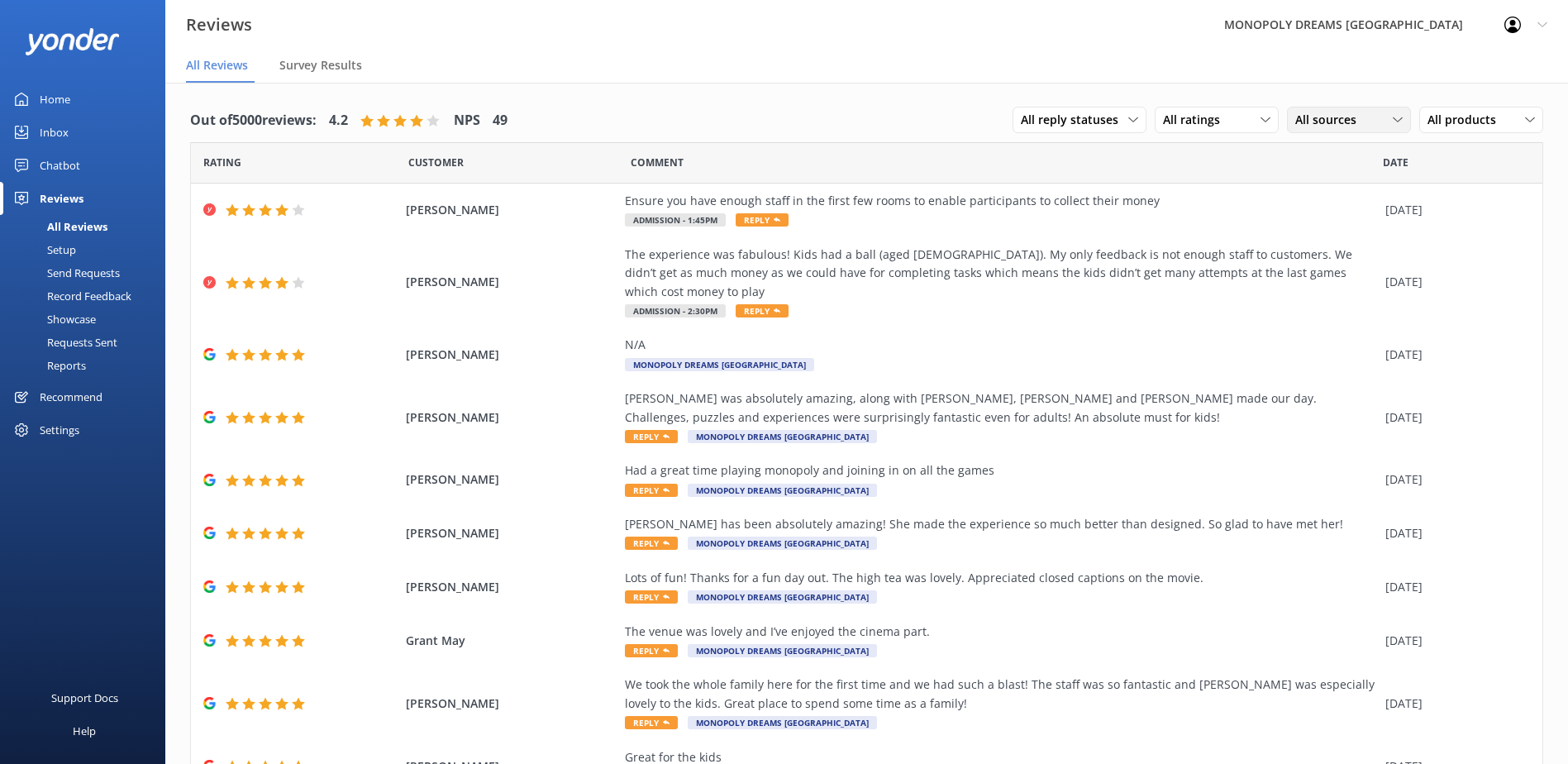
drag, startPoint x: 1328, startPoint y: 125, endPoint x: 1327, endPoint y: 151, distance: 26.0
click at [1329, 125] on span "All sources" at bounding box center [1331, 120] width 71 height 18
click at [1326, 192] on div "Yonder survey" at bounding box center [1356, 187] width 93 height 16
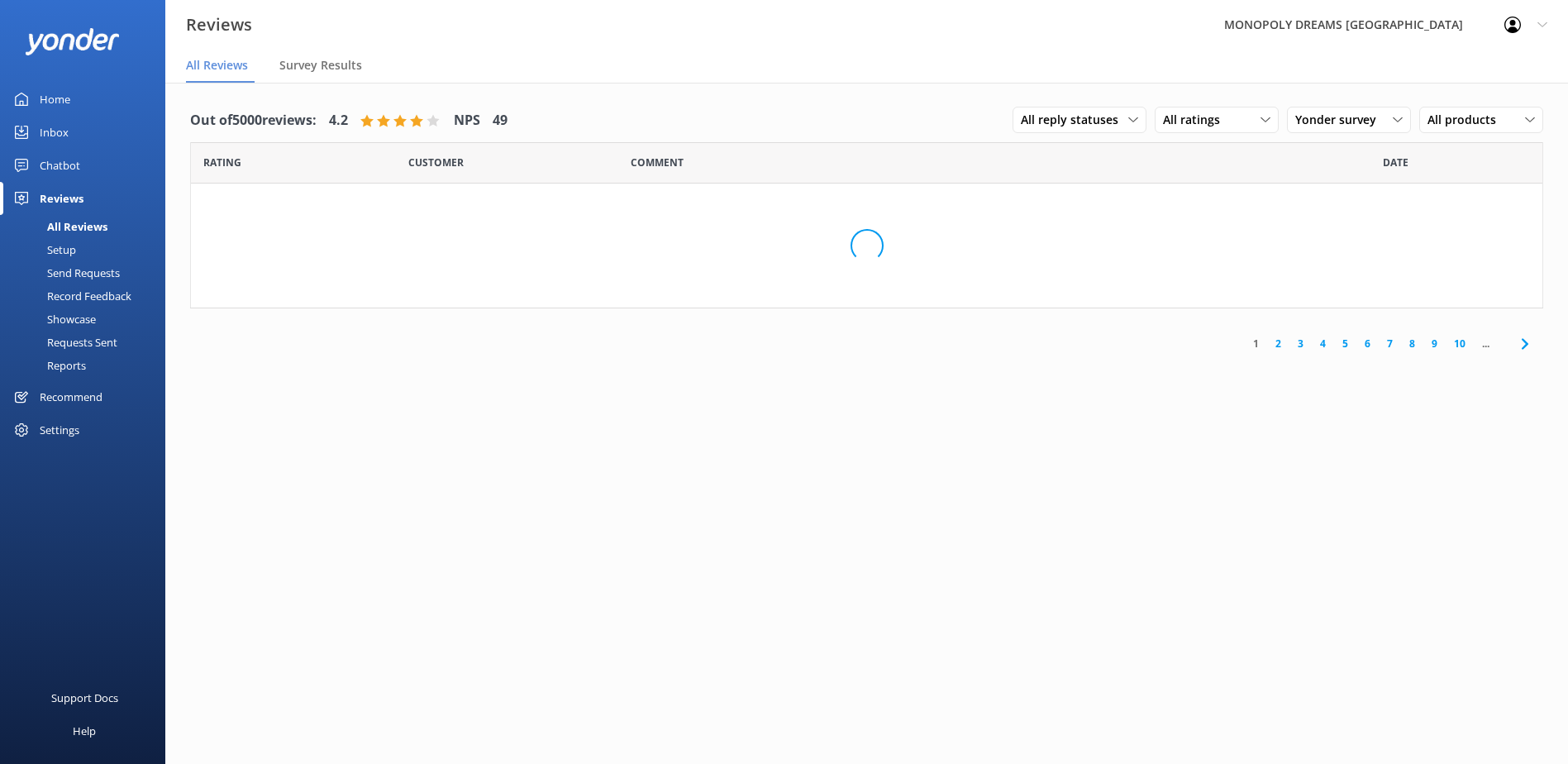
click at [1224, 104] on div "All reply statuses All reply statuses Needs a reply Does not need reply All rat…" at bounding box center [1278, 121] width 530 height 43
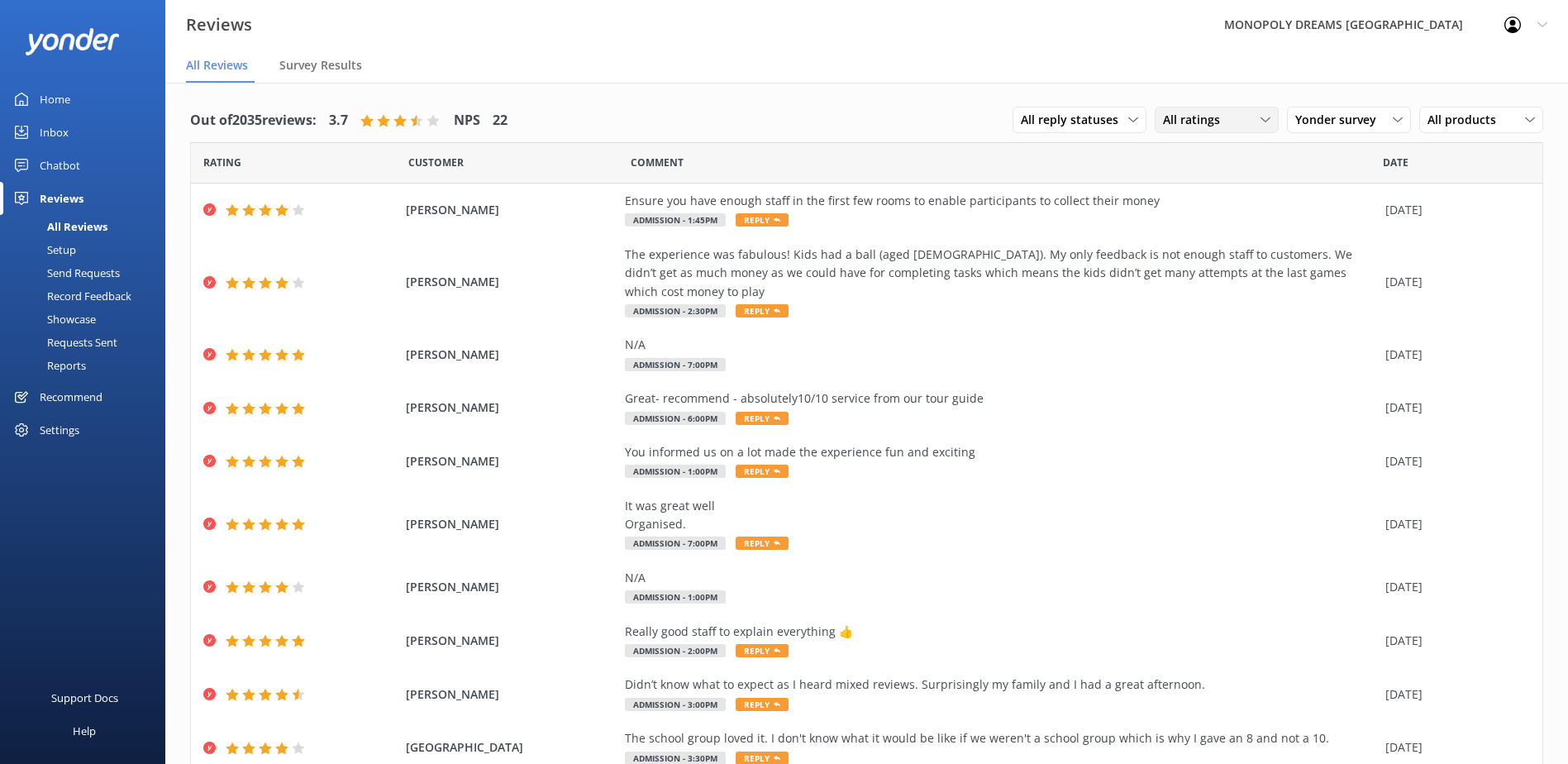
click at [1239, 127] on div "All ratings" at bounding box center [1216, 120] width 116 height 18
click at [1248, 239] on link "Detractors" at bounding box center [1229, 255] width 147 height 34
